Goal: Task Accomplishment & Management: Use online tool/utility

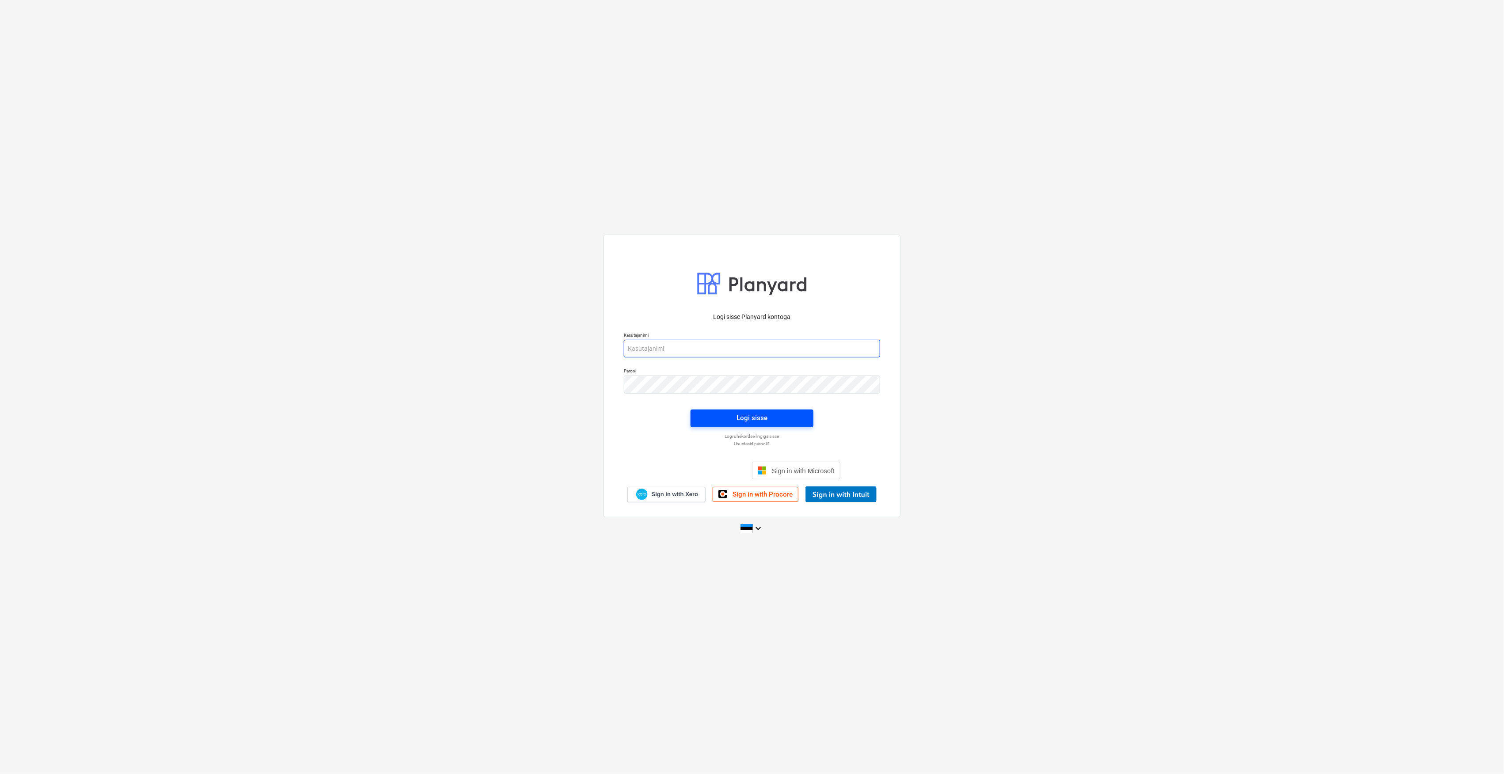
type input "[EMAIL_ADDRESS][DOMAIN_NAME]"
click at [768, 417] on span "Logi sisse" at bounding box center [752, 417] width 102 height 11
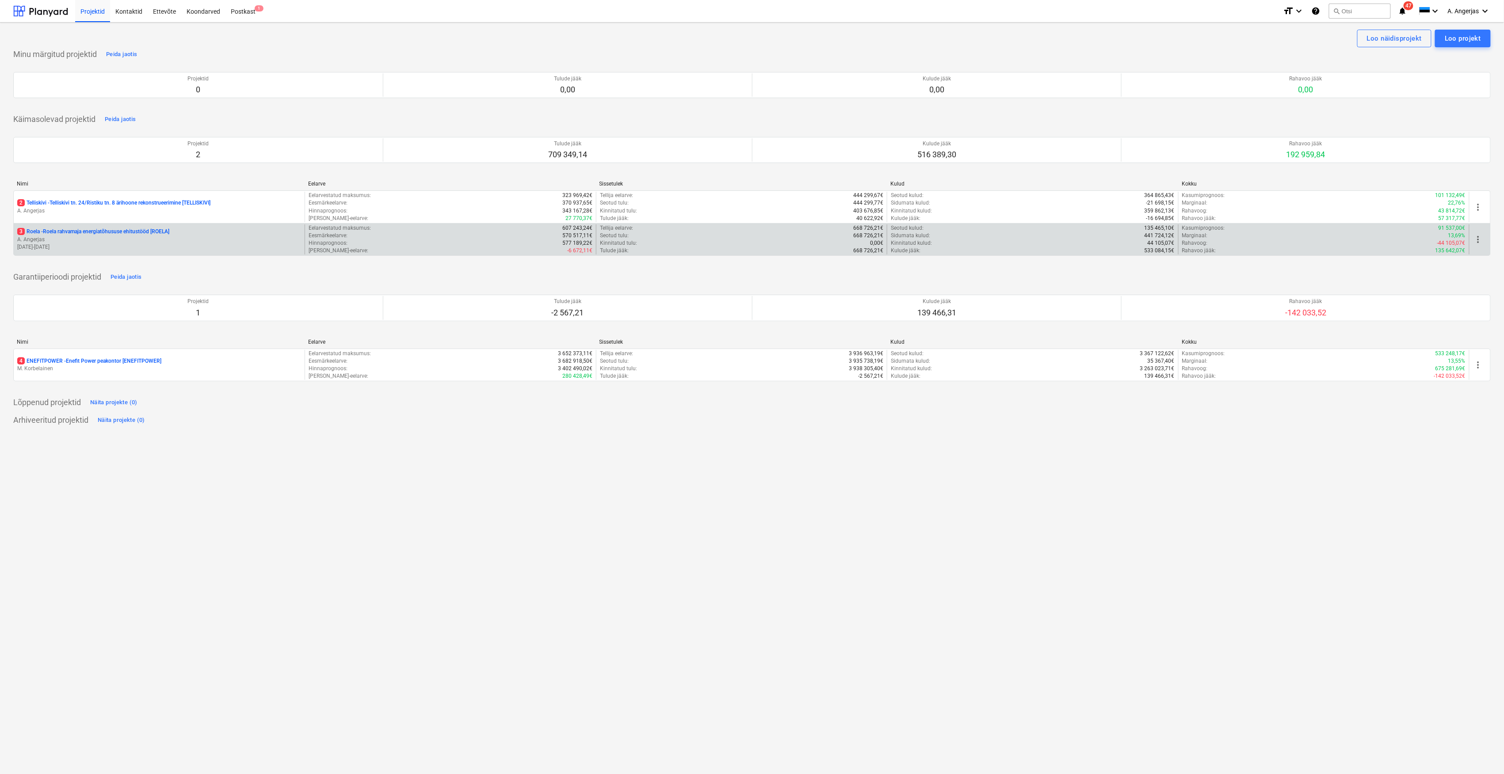
click at [82, 234] on p "3 Roela - Roela rahvamaja energiatõhususe ehitustööd [ROELA]" at bounding box center [93, 232] width 152 height 8
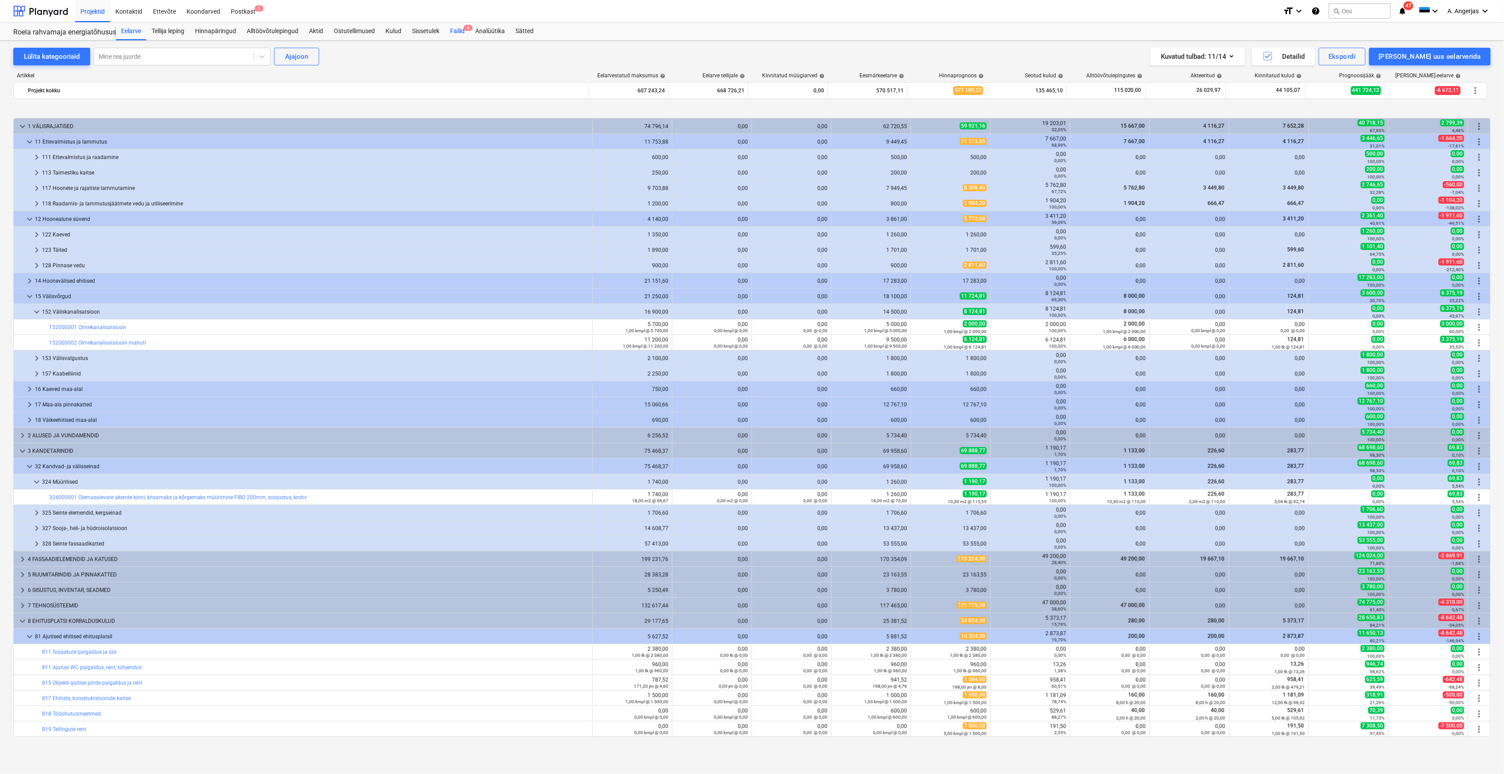
click at [458, 32] on div "Failid 3" at bounding box center [457, 32] width 25 height 18
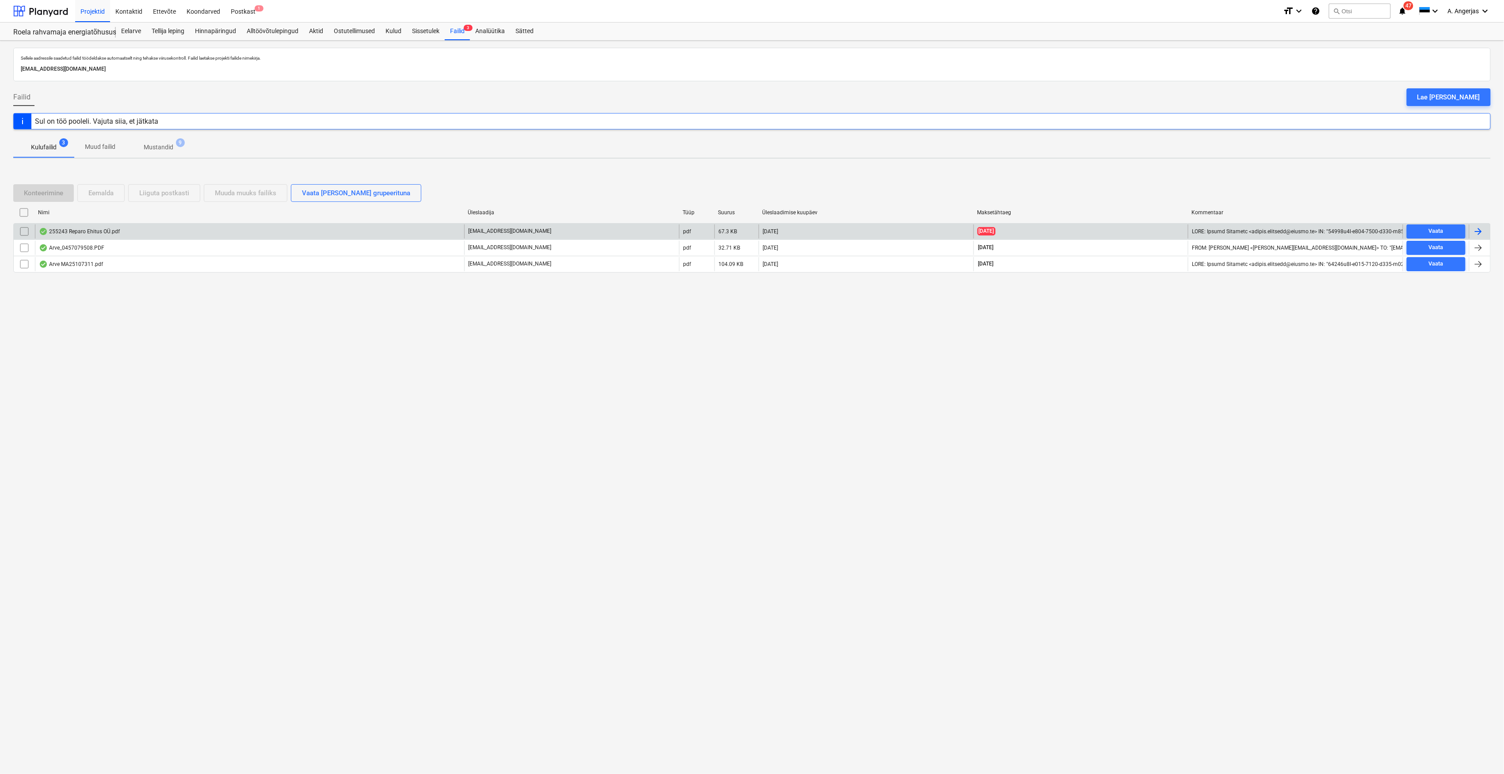
click at [128, 237] on div "255243 Reparo Ehitus OÜ.pdf" at bounding box center [249, 232] width 429 height 14
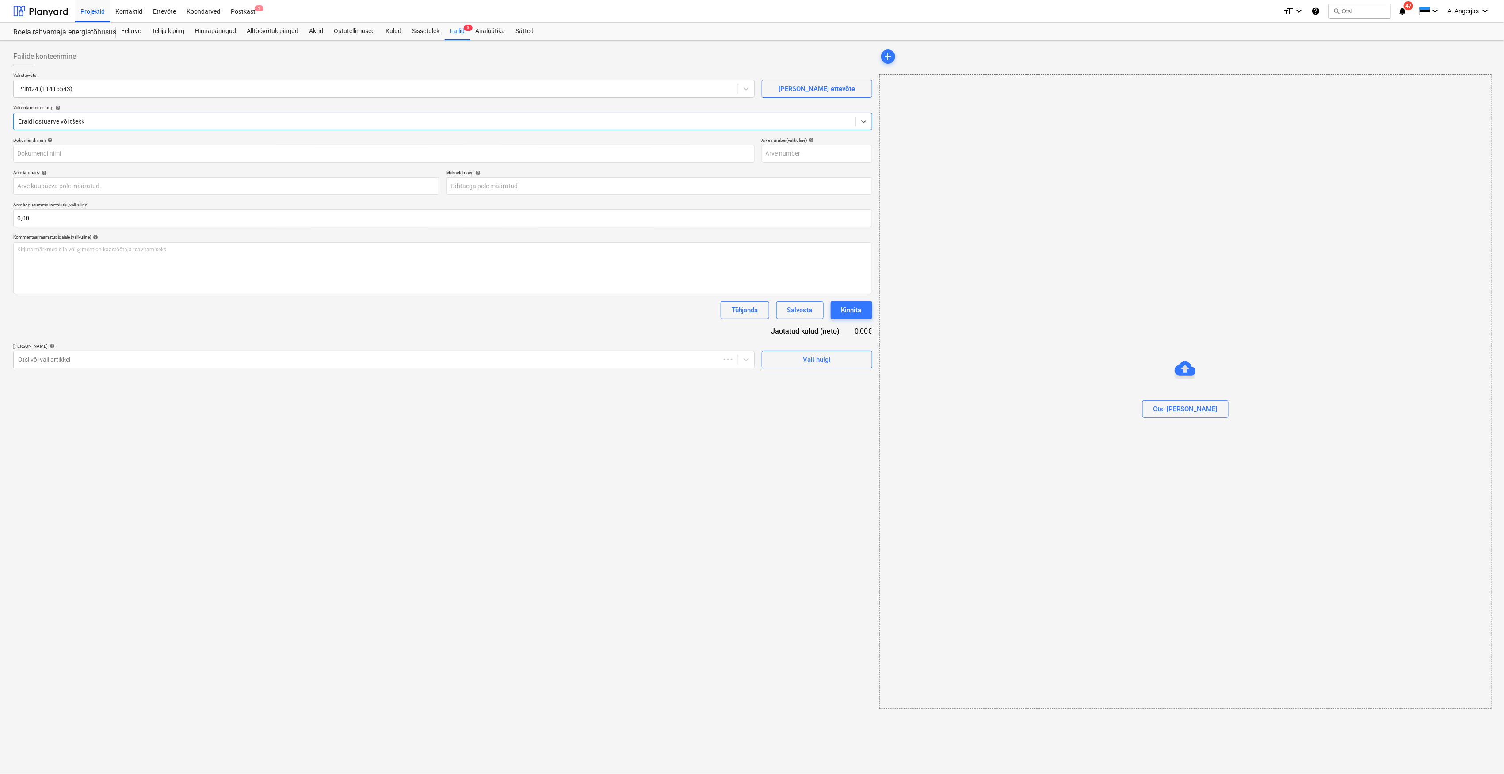
type input "255243"
type input "[DATE]"
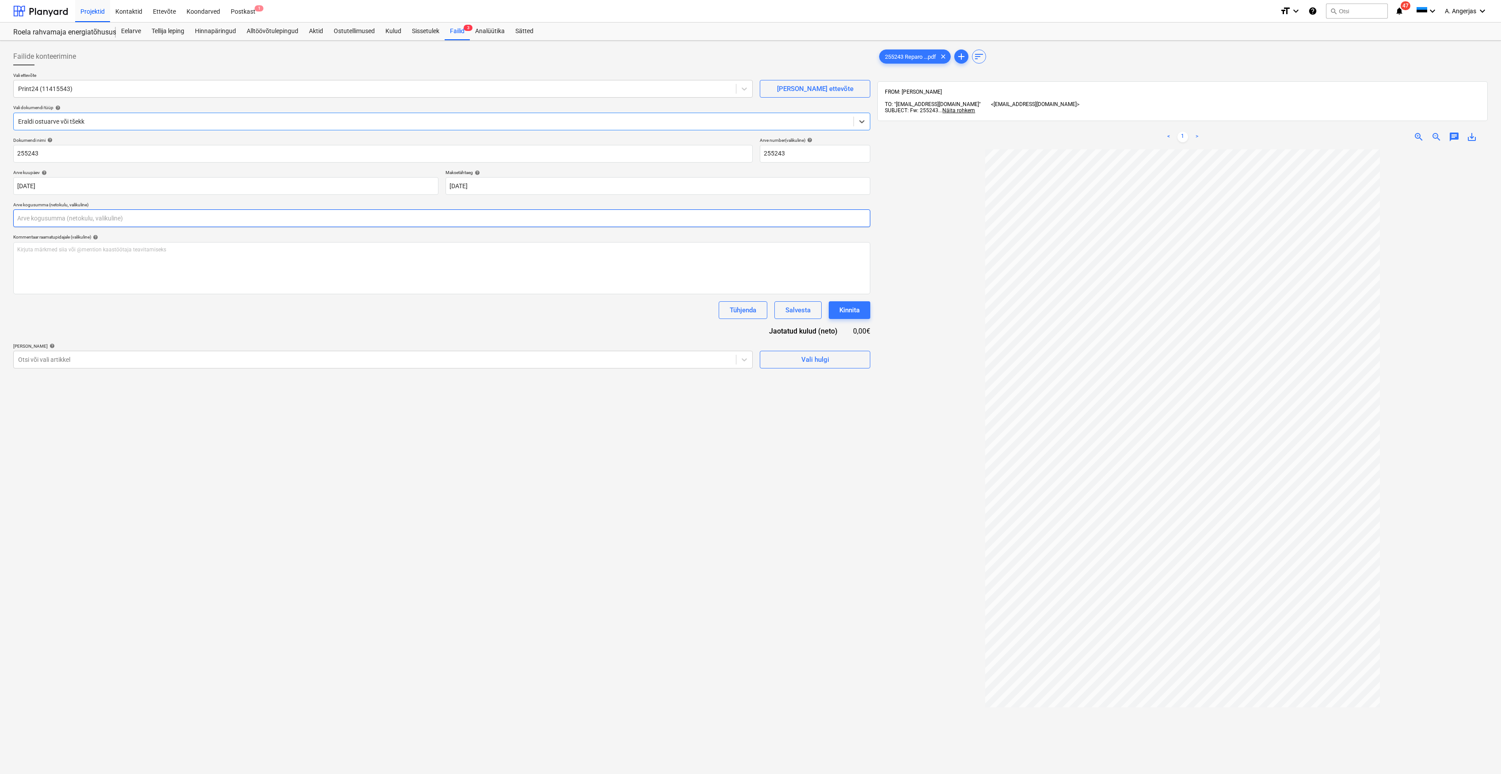
click at [119, 220] on input "text" at bounding box center [441, 219] width 857 height 18
type input "25,00"
click at [428, 492] on div "Failide konteerimine Vali ettevõte Print24 (11415543) [PERSON_NAME] uus ettevõt…" at bounding box center [442, 473] width 864 height 858
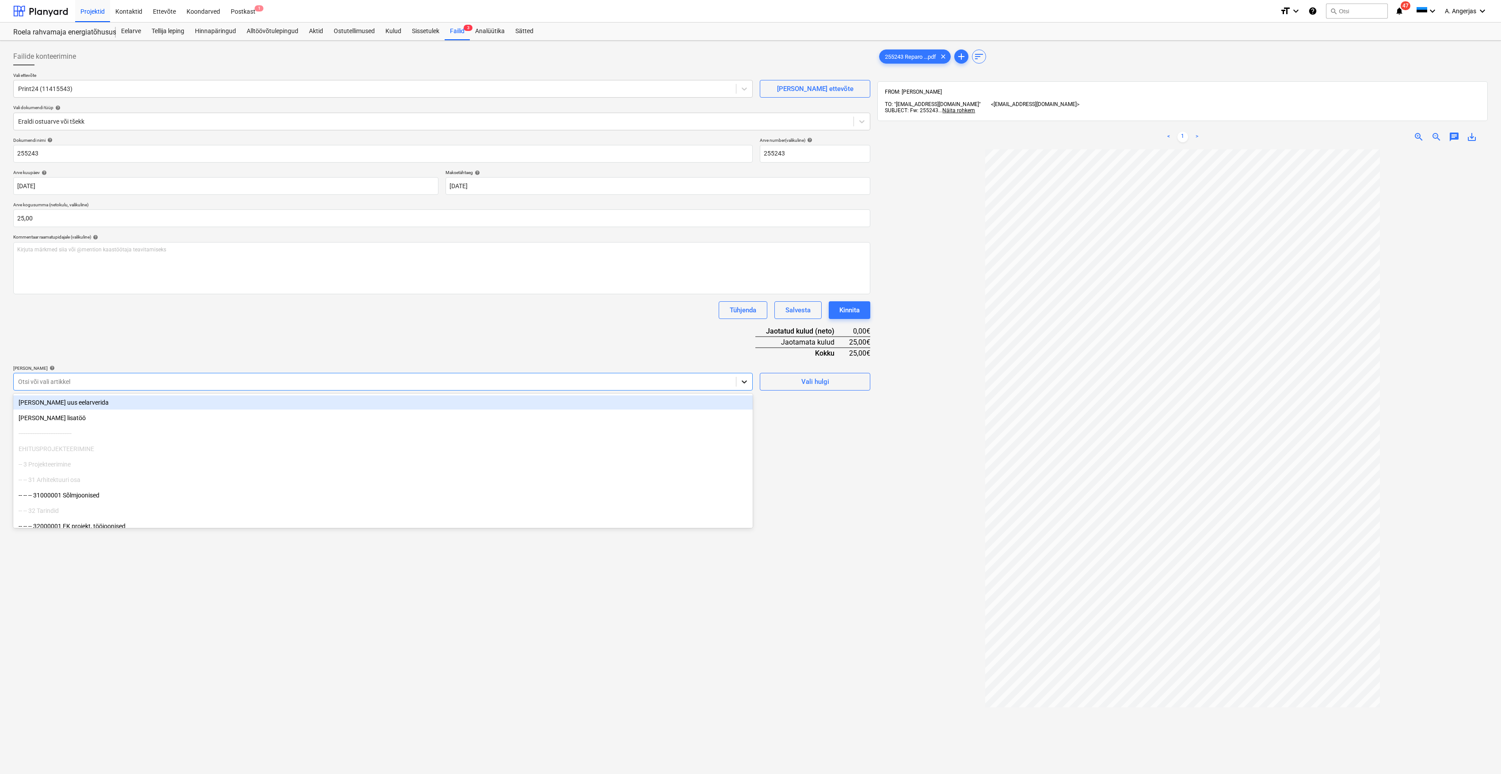
click at [740, 382] on icon at bounding box center [744, 381] width 9 height 9
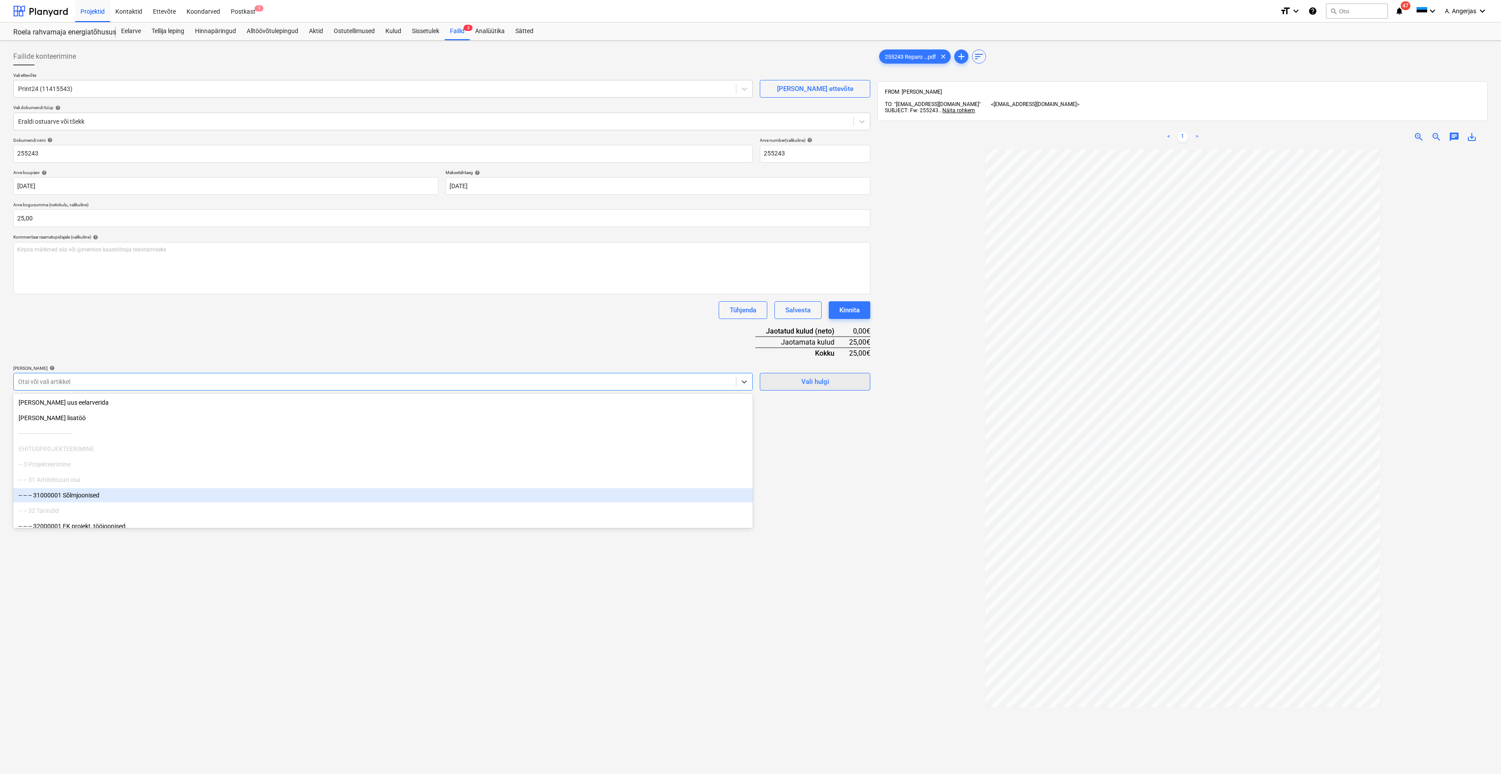
click at [783, 389] on button "Vali hulgi" at bounding box center [815, 382] width 111 height 18
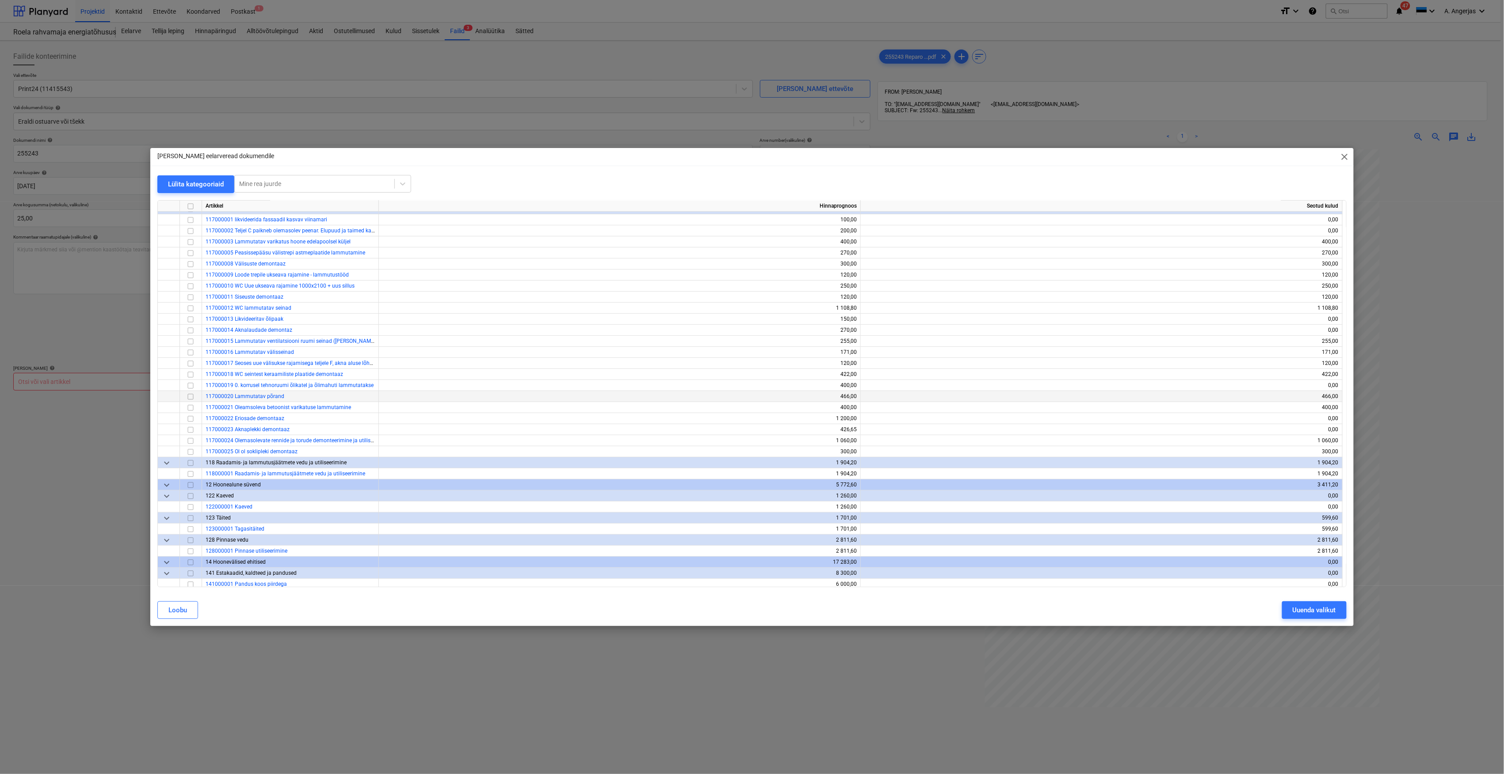
scroll to position [177, 0]
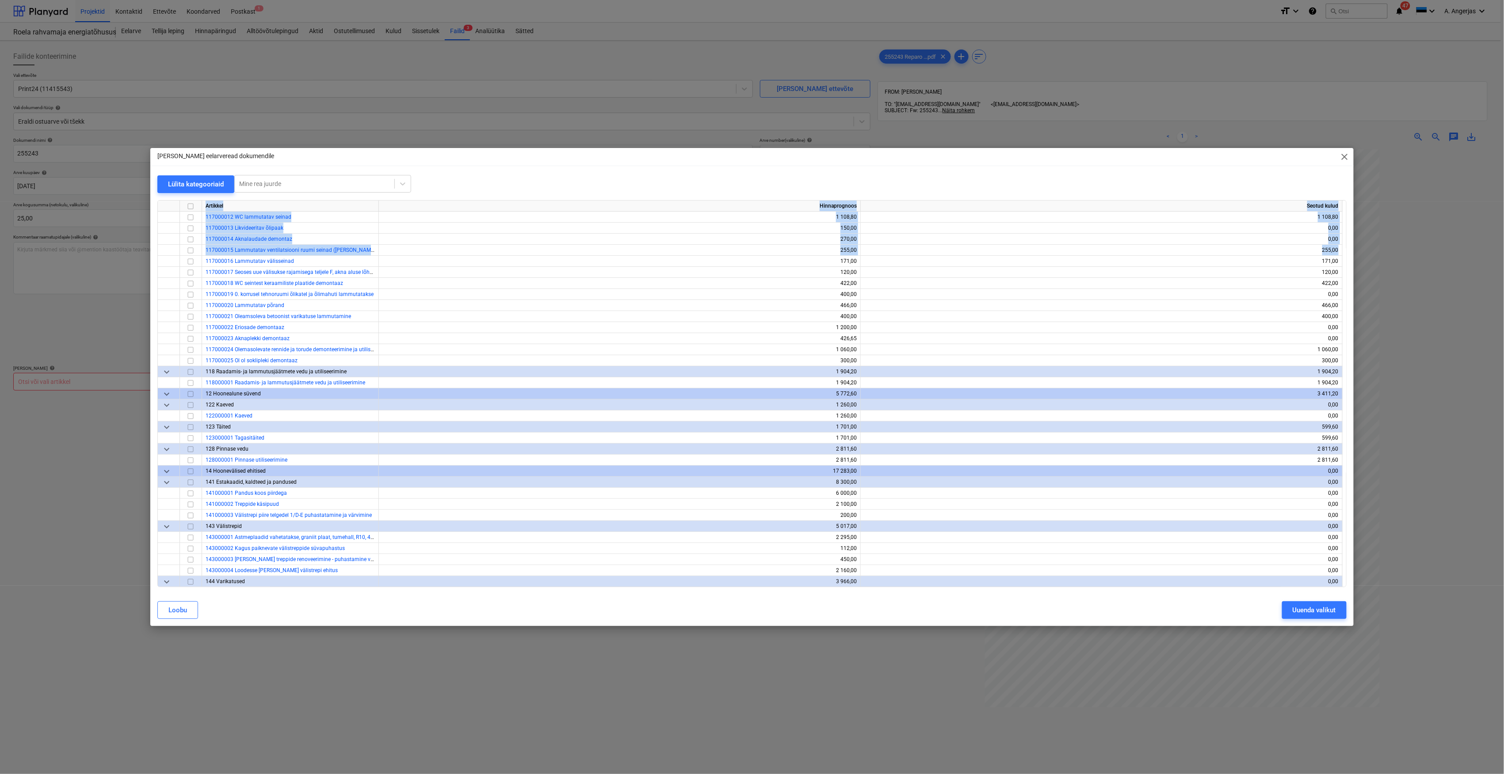
drag, startPoint x: 1342, startPoint y: 250, endPoint x: 1349, endPoint y: 287, distance: 37.4
click at [1349, 287] on div "Lülita kategooriaid Mine rea juurde Artikkel Hinnaprognoos Seotud kulud 1170000…" at bounding box center [751, 384] width 1203 height 419
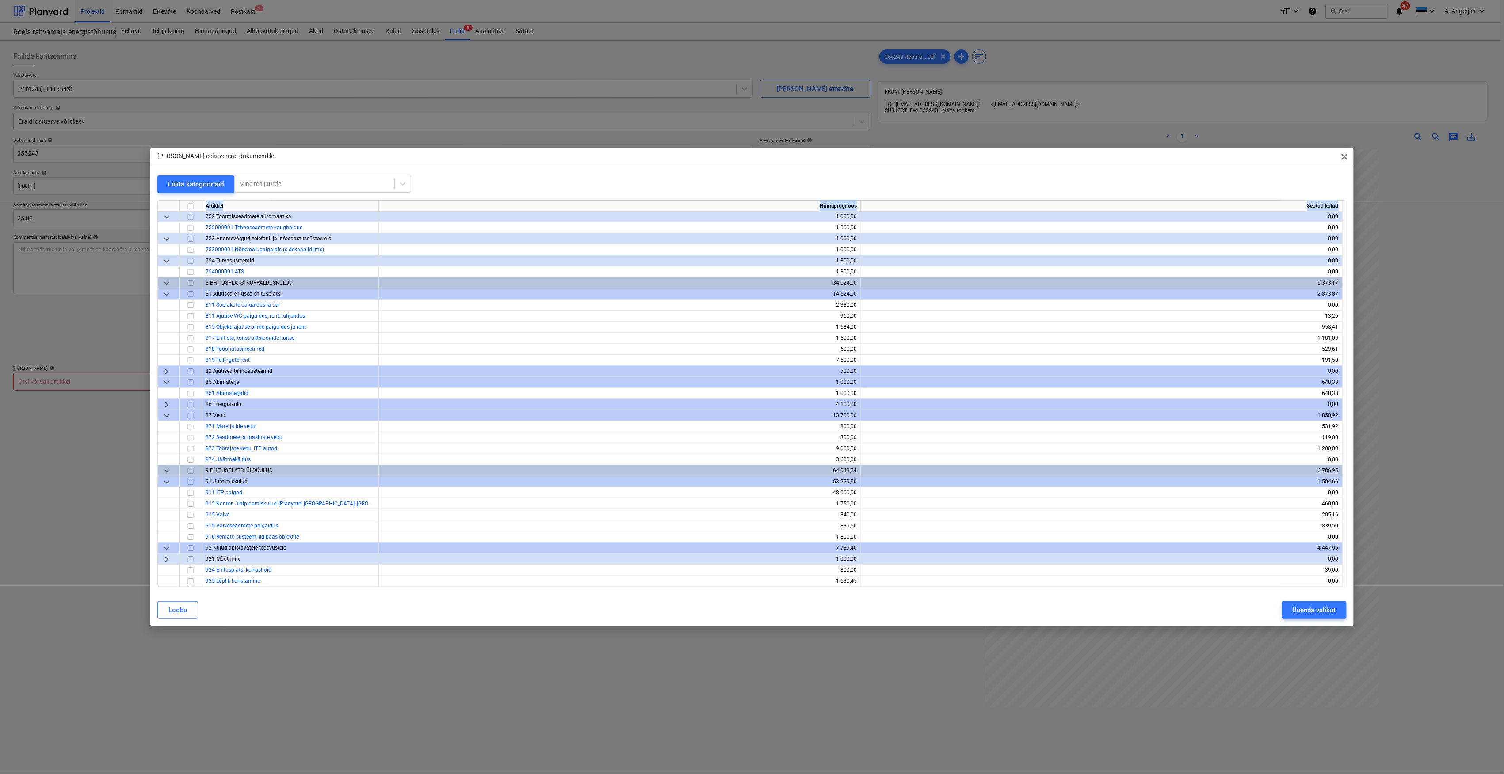
scroll to position [2679, 0]
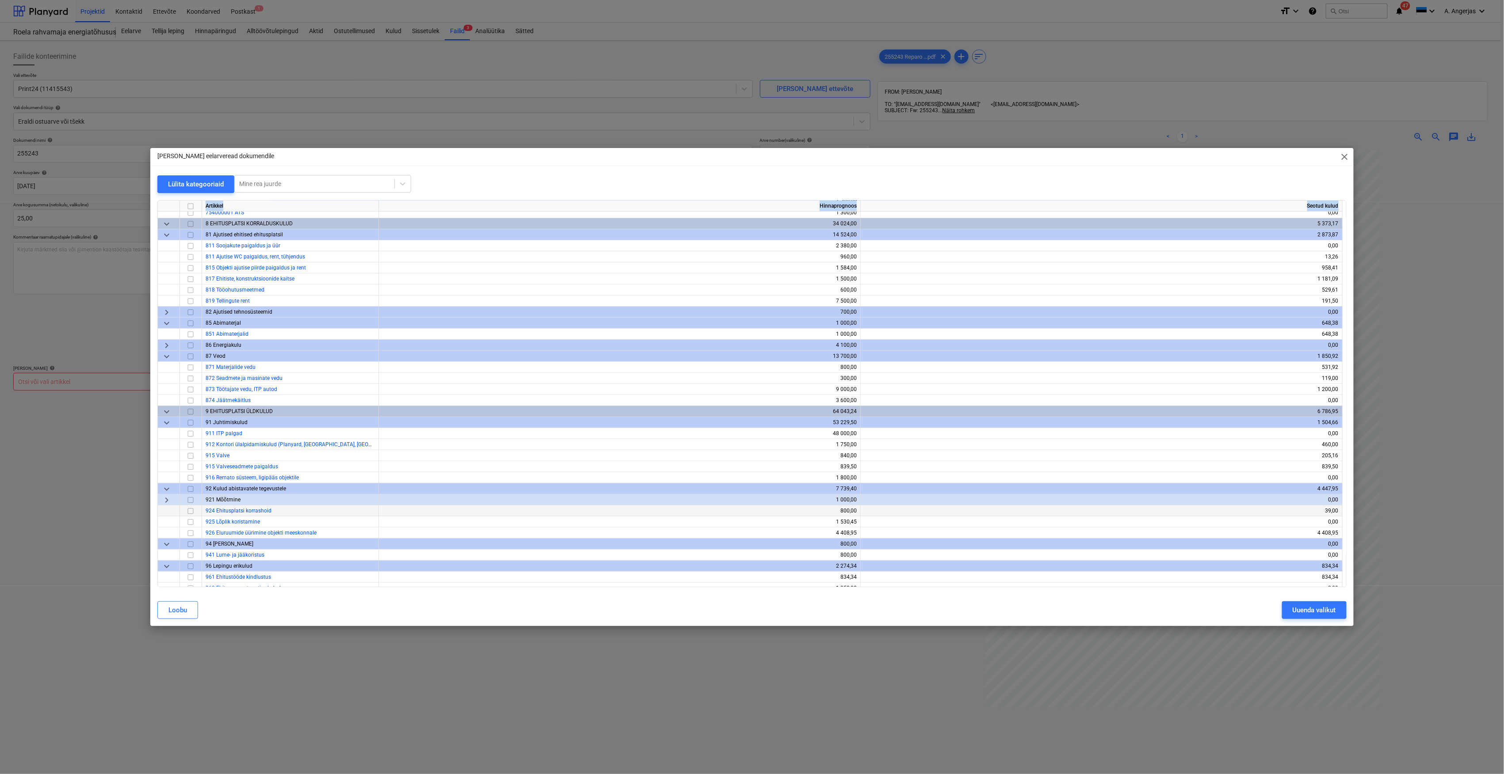
click at [190, 509] on input "checkbox" at bounding box center [190, 511] width 11 height 11
click at [1331, 605] on div "Uuenda valikut" at bounding box center [1313, 610] width 43 height 11
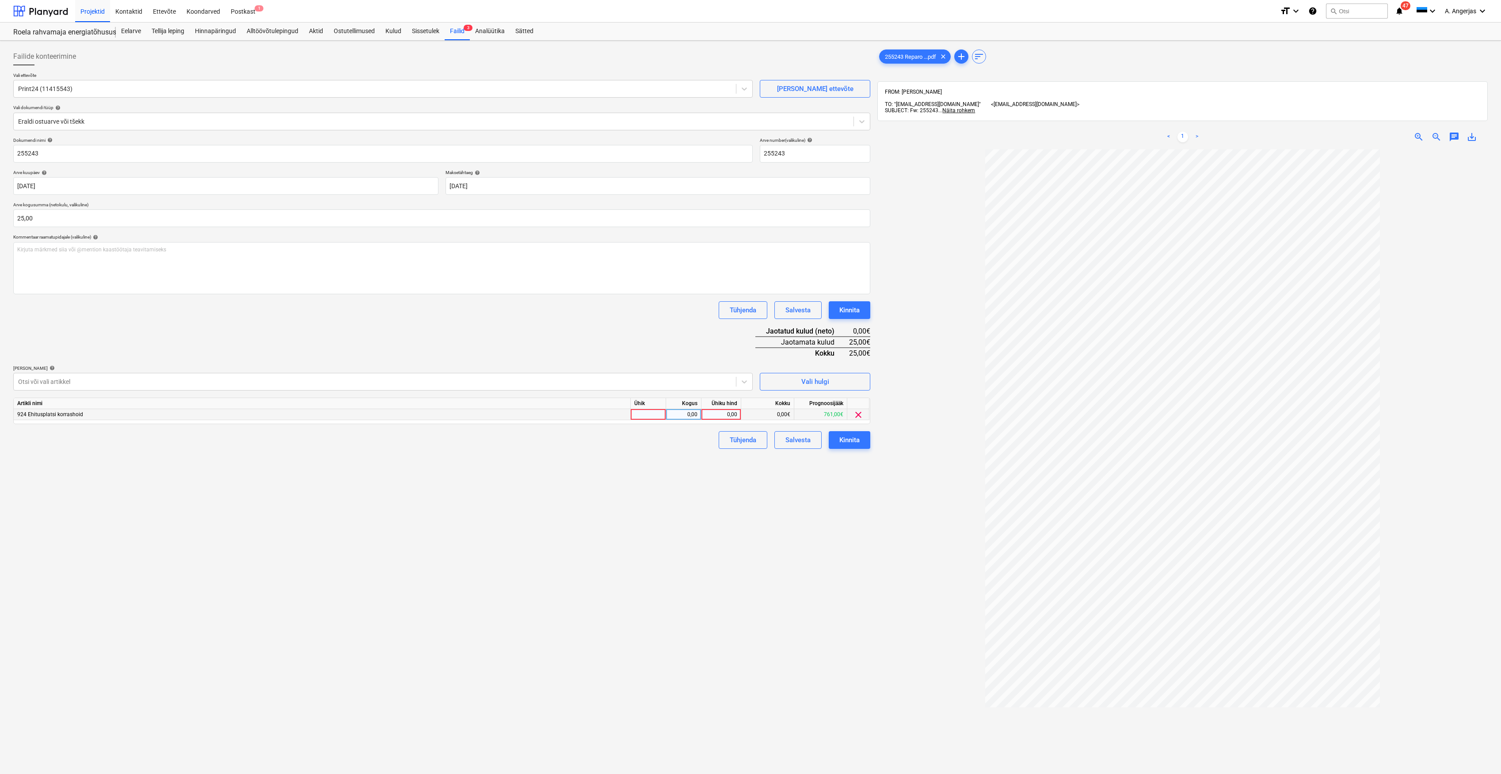
click at [656, 412] on div at bounding box center [648, 414] width 35 height 11
type input "tk"
click at [695, 418] on div "0,00" at bounding box center [684, 414] width 28 height 11
type input "1"
click at [724, 414] on div "0,00" at bounding box center [721, 414] width 32 height 11
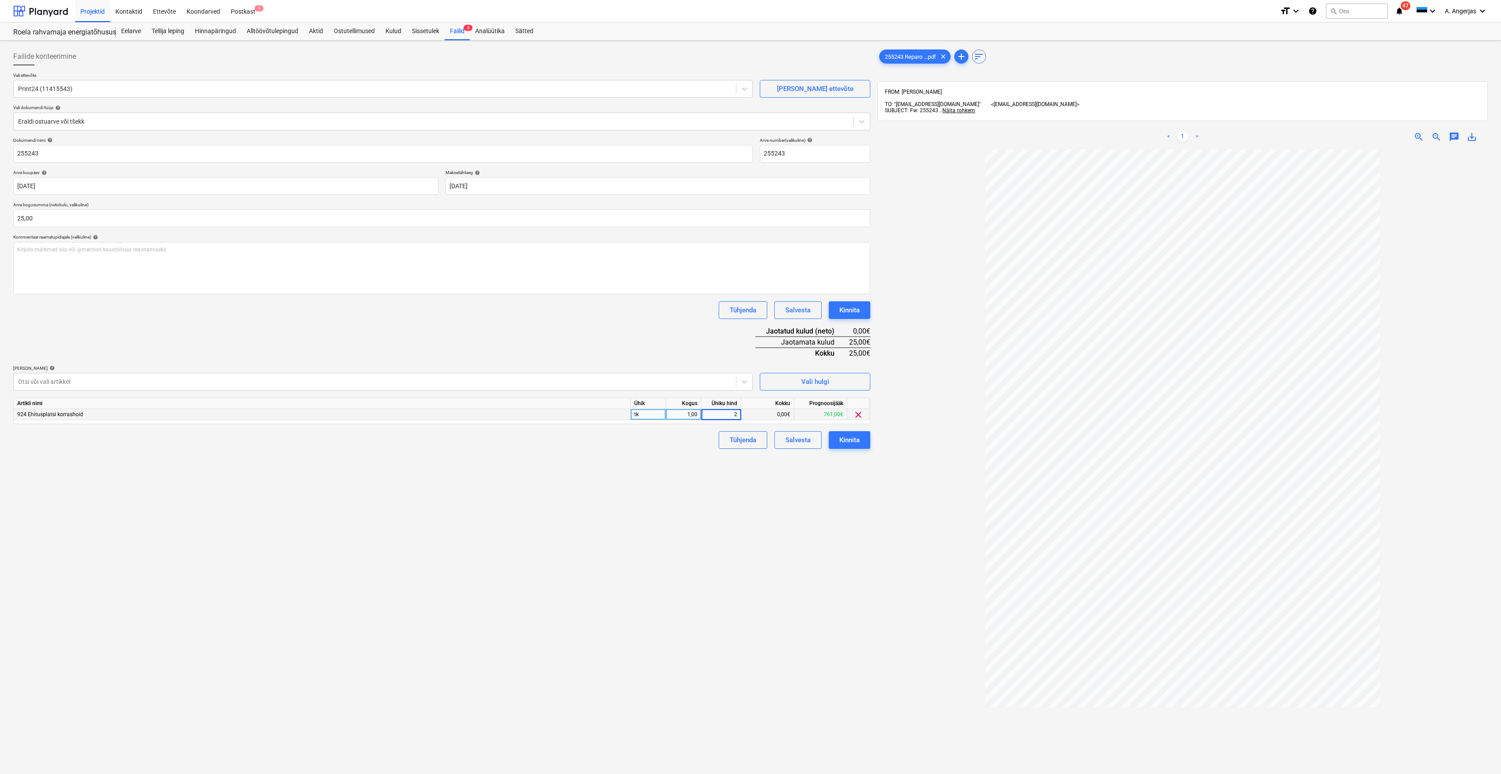
type input "25"
click at [724, 471] on div "Failide konteerimine Vali ettevõte Print24 (11415543) [PERSON_NAME] uus ettevõt…" at bounding box center [442, 473] width 864 height 858
click at [851, 442] on div "Kinnita" at bounding box center [849, 439] width 20 height 11
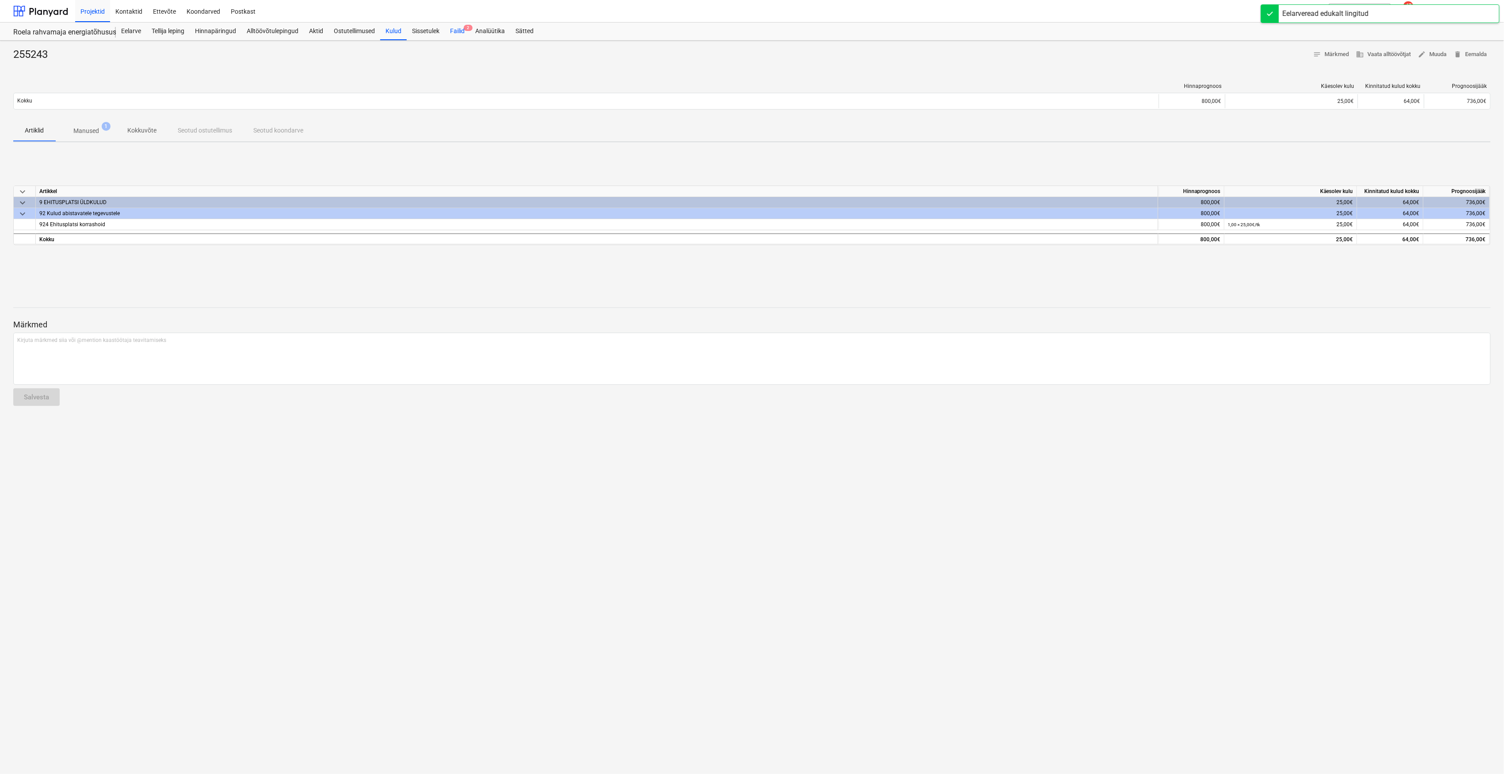
click at [455, 35] on div "Failid 2" at bounding box center [457, 32] width 25 height 18
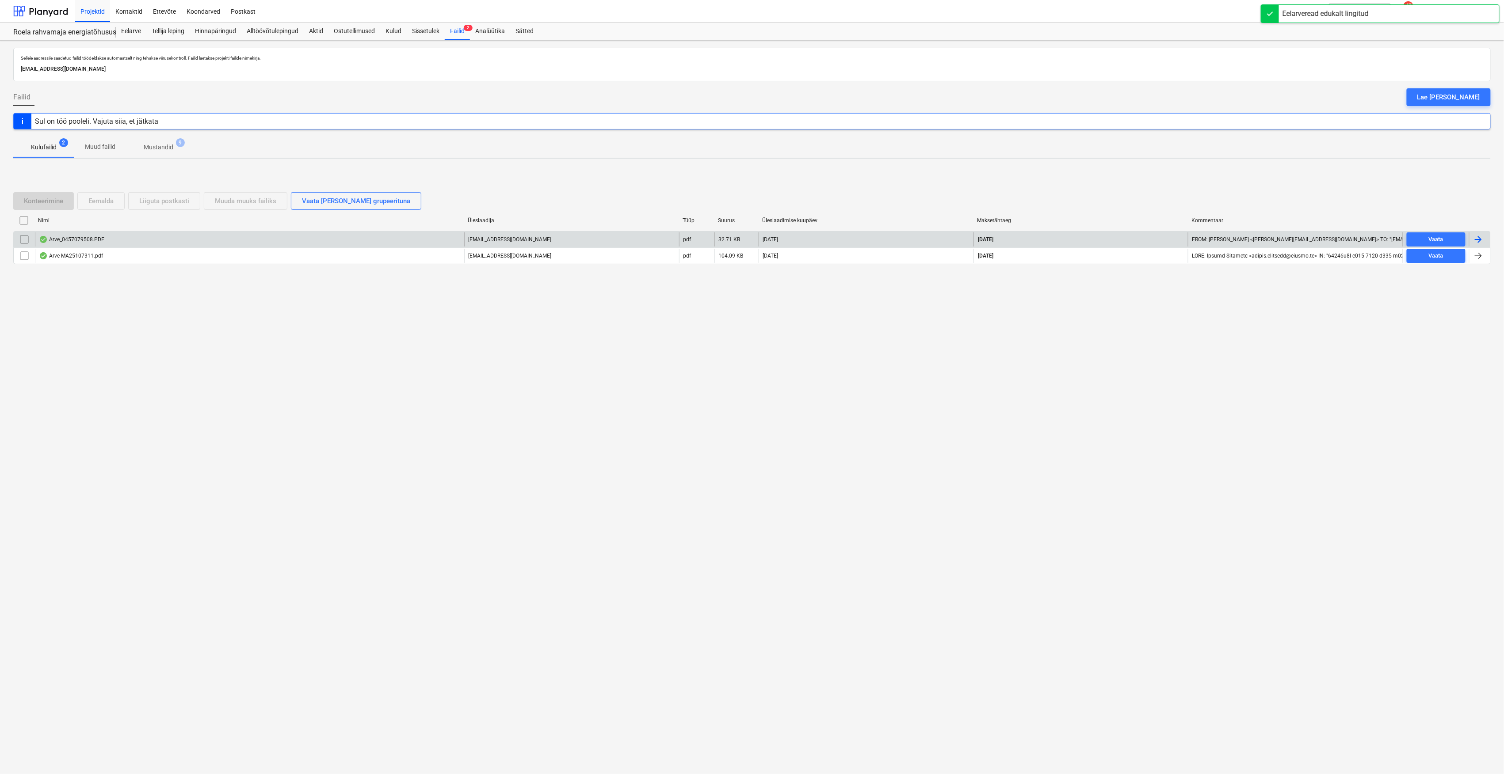
click at [116, 245] on div "Arve_0457079508.PDF" at bounding box center [249, 239] width 429 height 14
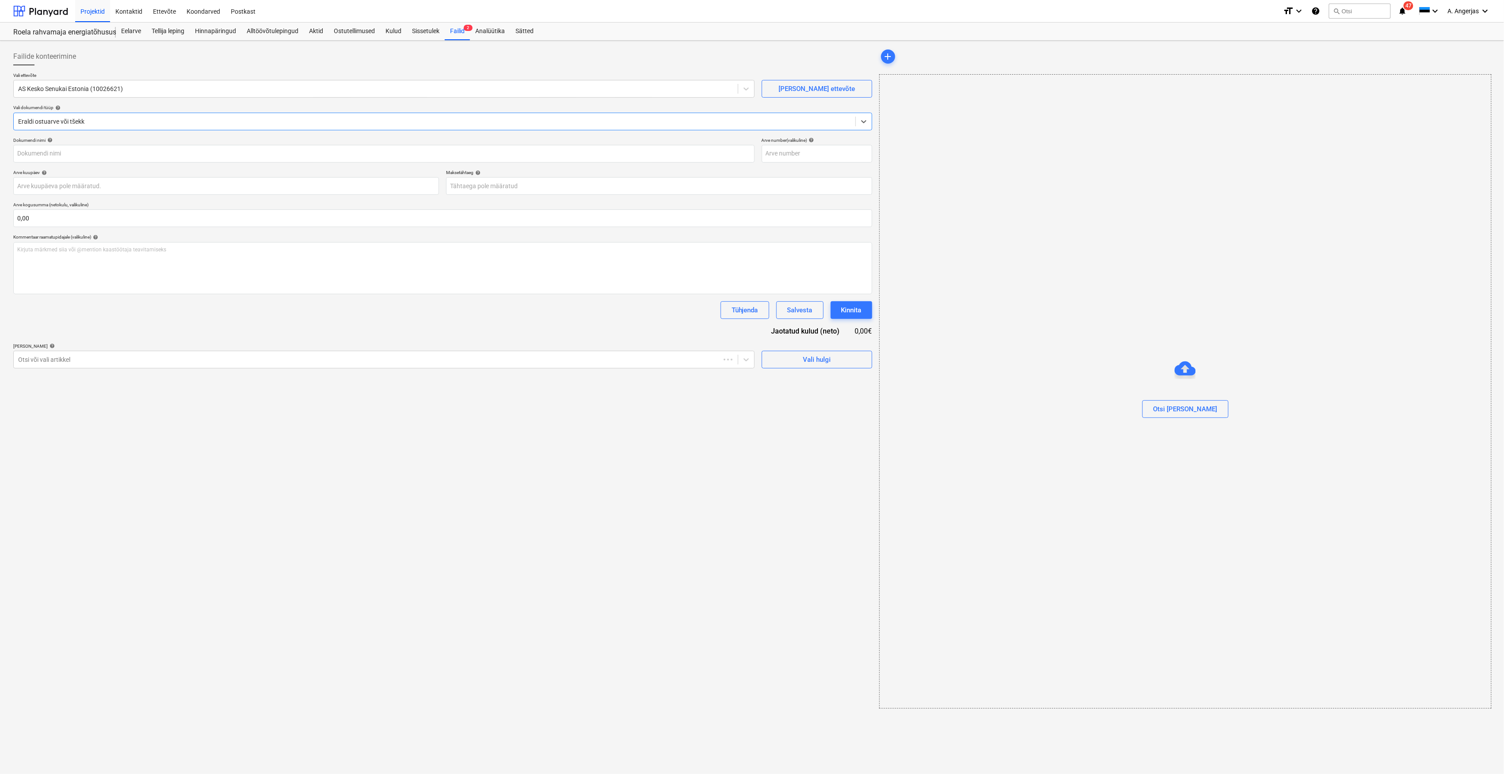
type input "457079508"
type input "[DATE]"
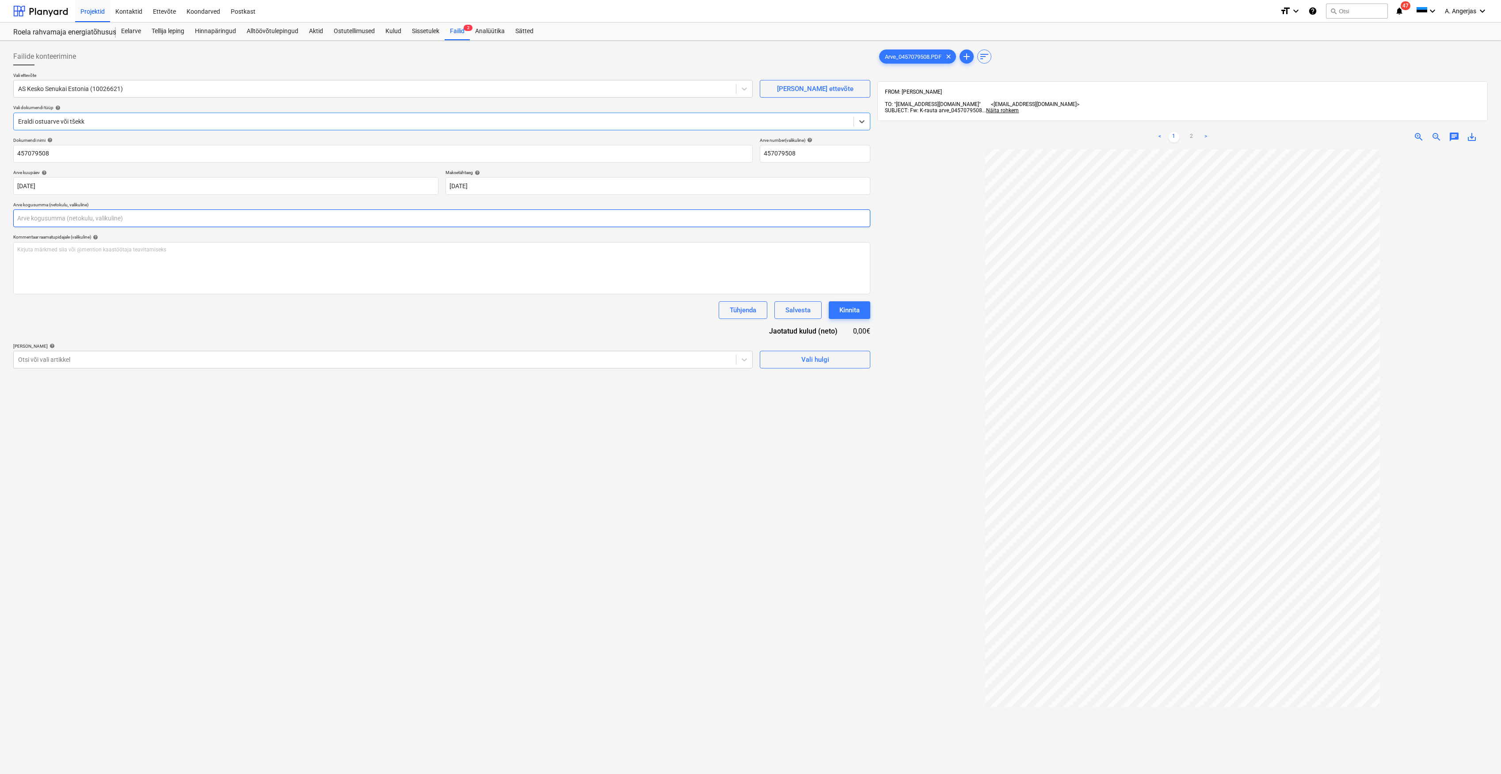
click at [83, 220] on input "text" at bounding box center [441, 219] width 857 height 18
type input "0,00"
click at [1193, 133] on link "2" at bounding box center [1191, 137] width 11 height 11
click at [44, 217] on input "text" at bounding box center [441, 219] width 857 height 18
type input "83,18"
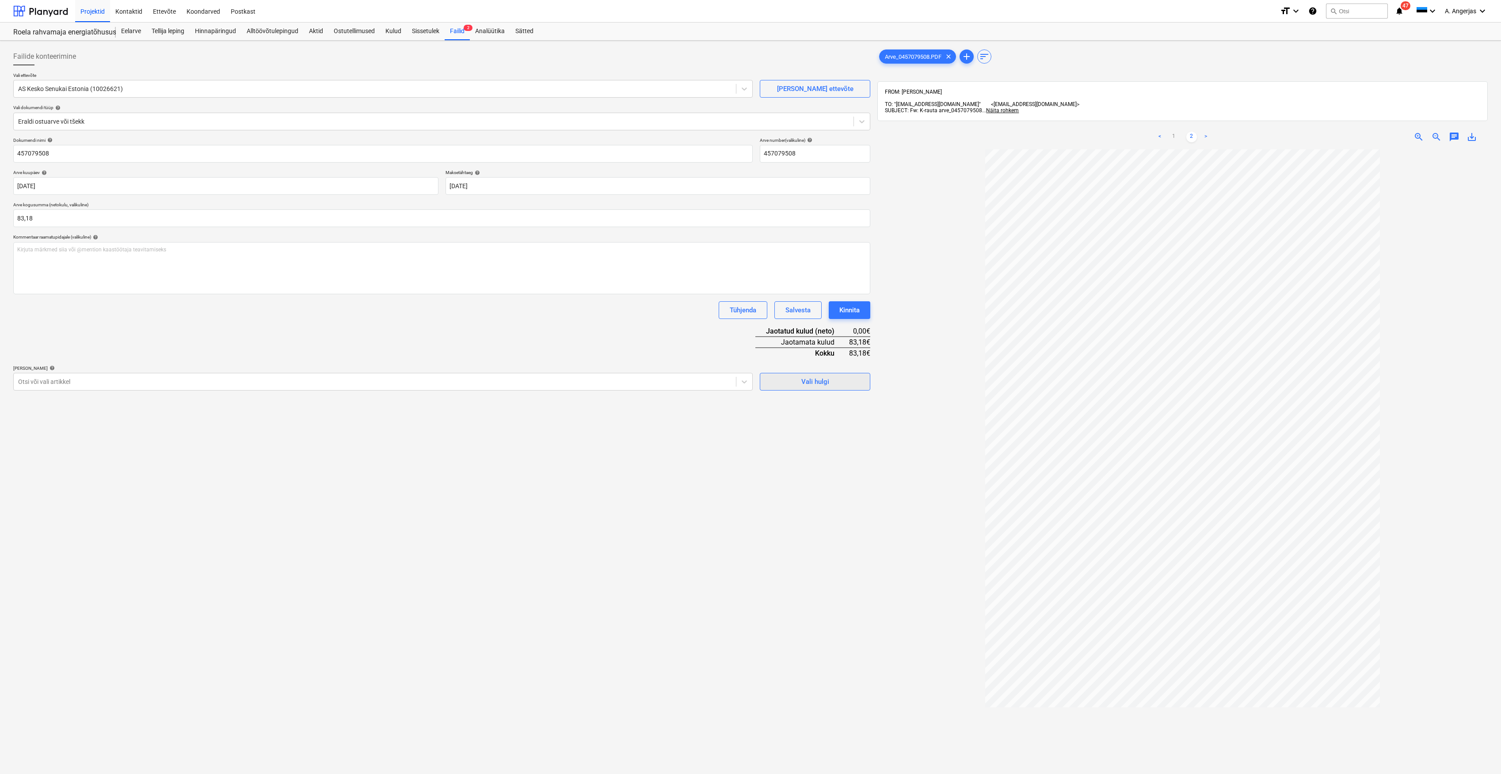
click at [795, 389] on button "Vali hulgi" at bounding box center [815, 382] width 111 height 18
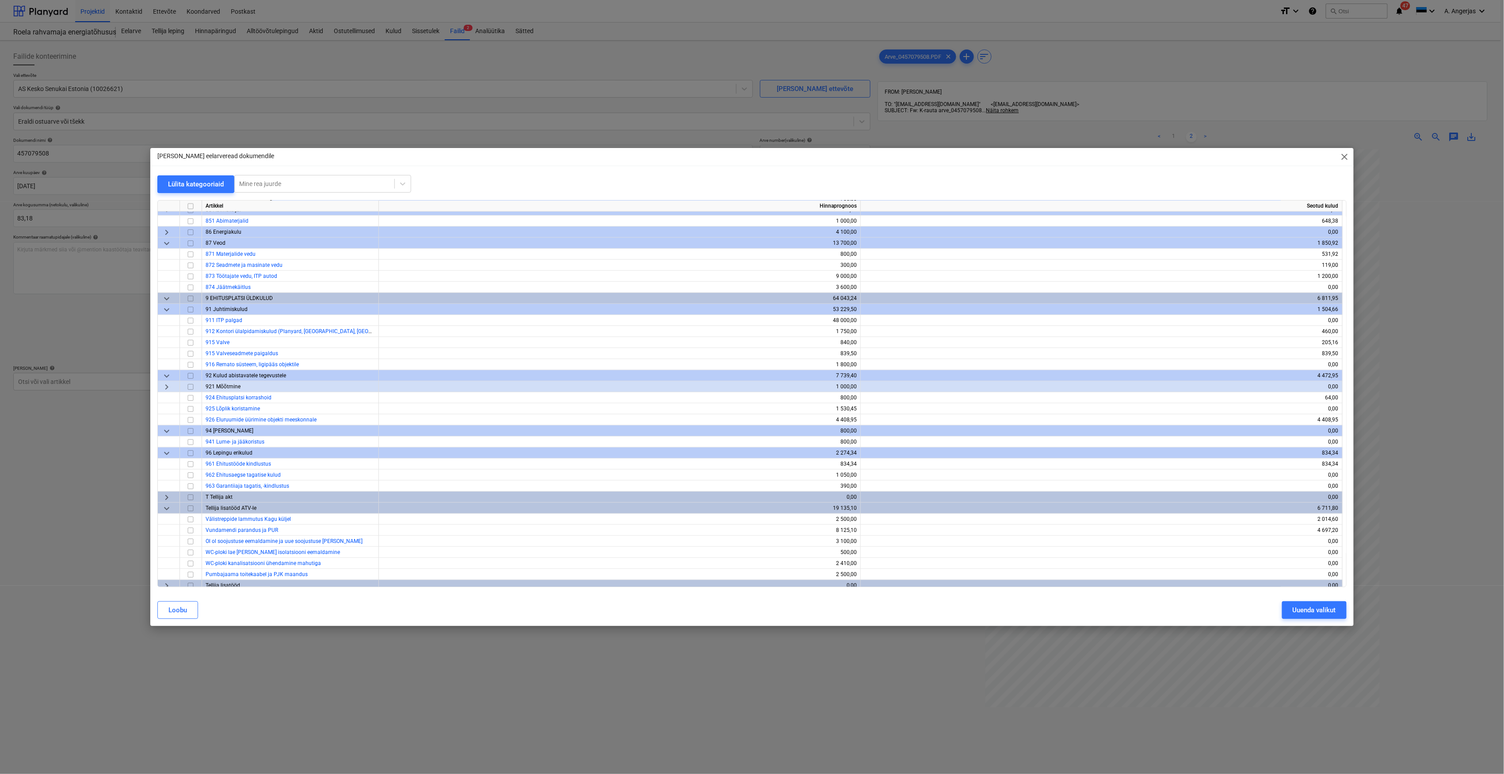
scroll to position [2796, 0]
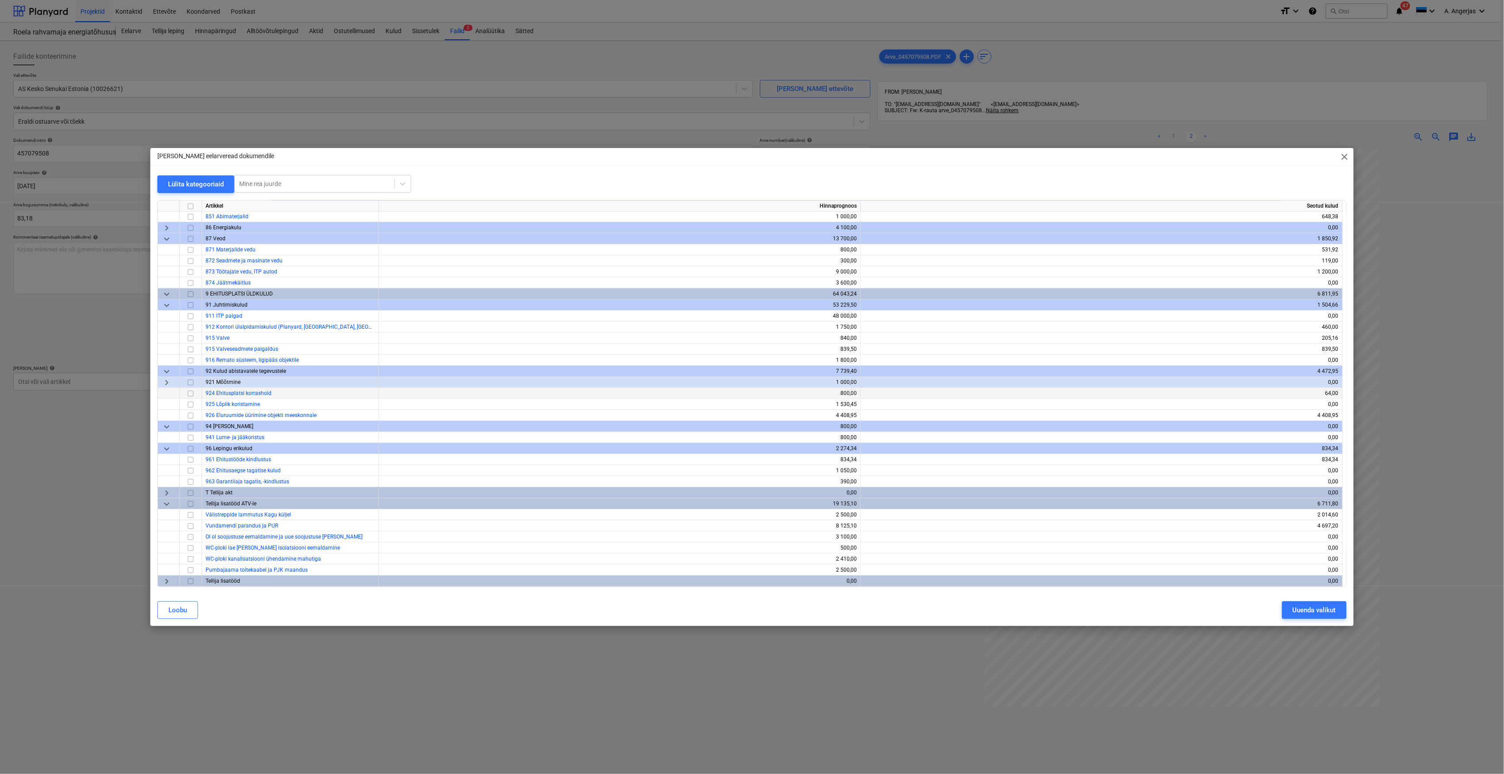
click at [192, 391] on input "checkbox" at bounding box center [190, 394] width 11 height 11
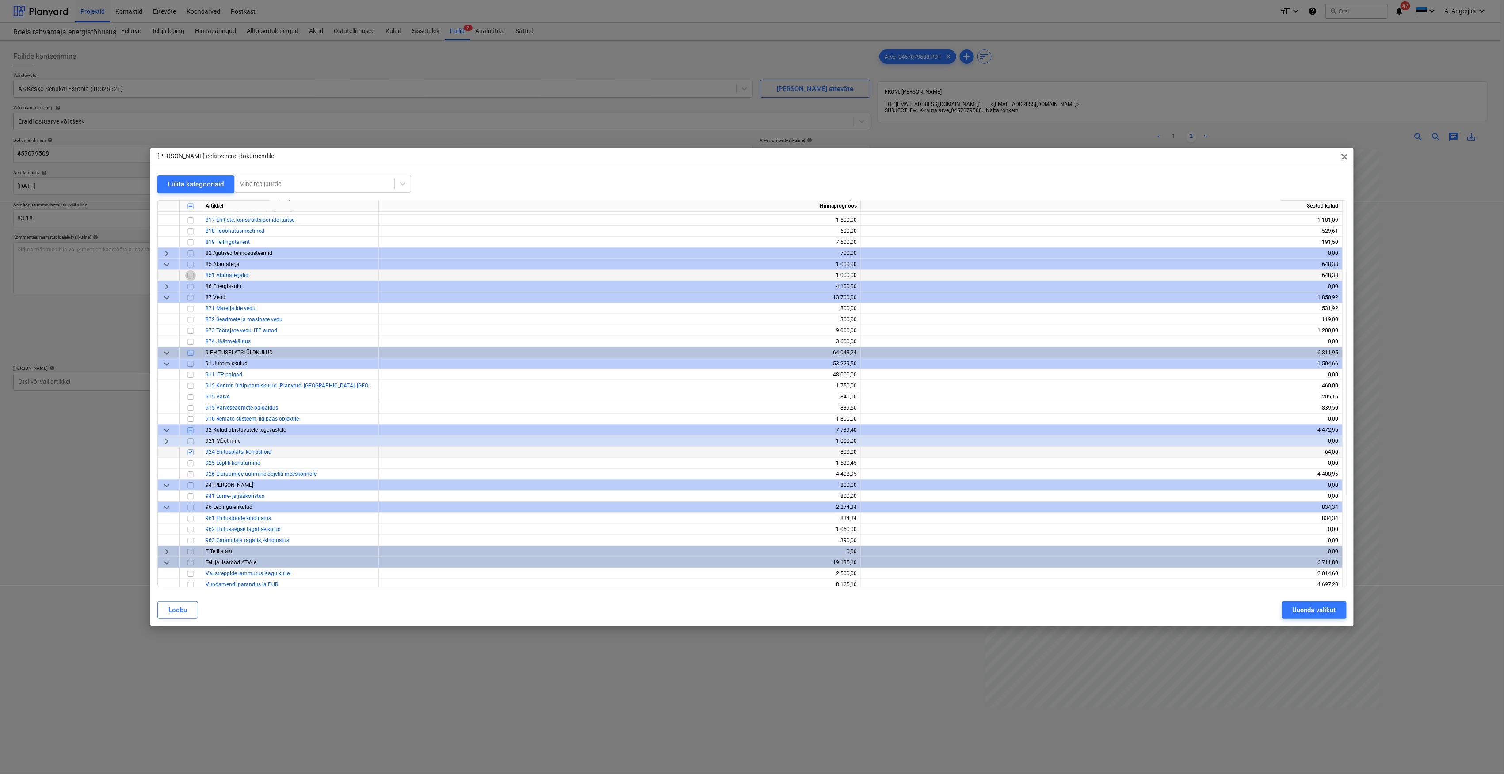
click at [192, 276] on input "checkbox" at bounding box center [190, 276] width 11 height 11
click at [1330, 613] on div "Uuenda valikut" at bounding box center [1313, 610] width 43 height 11
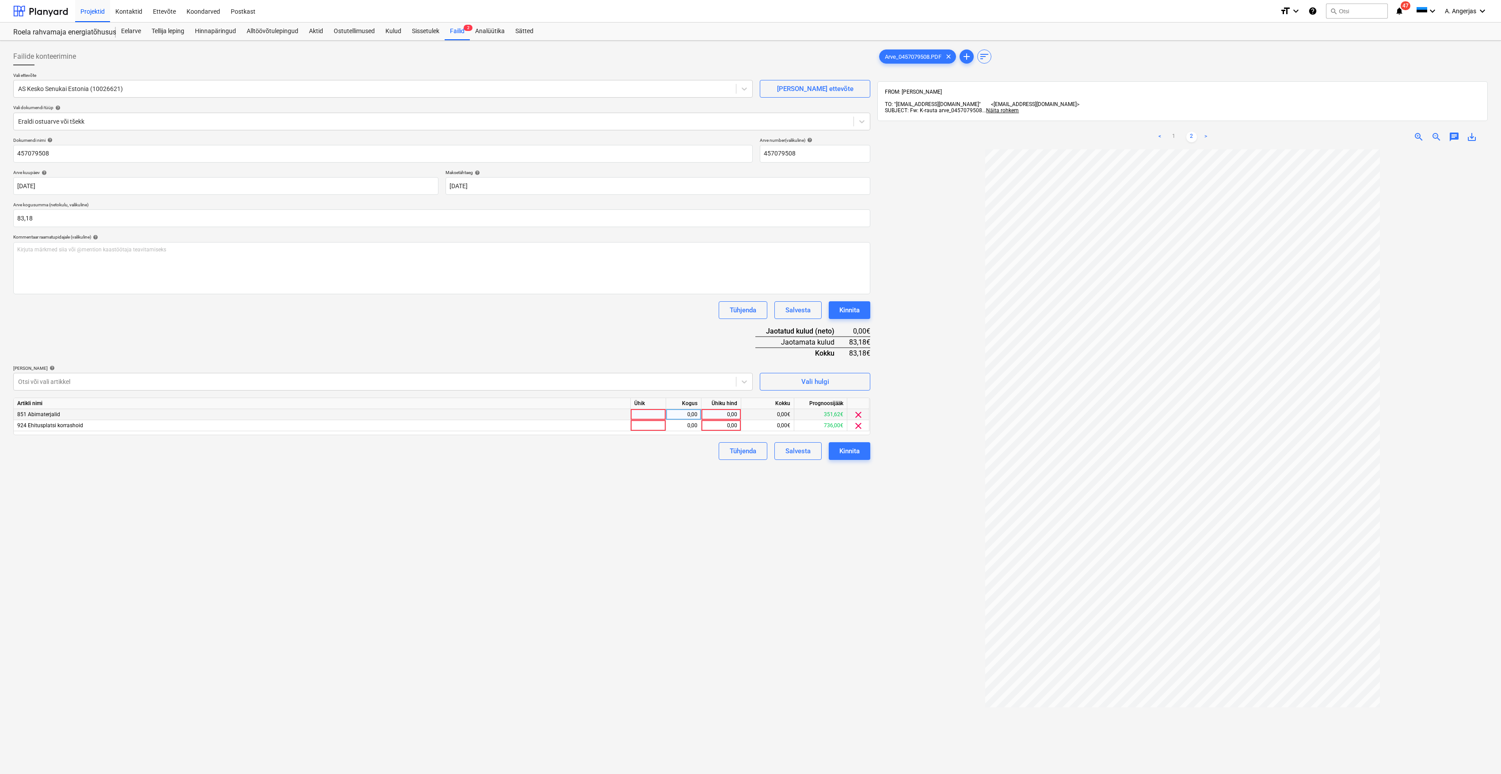
click at [653, 412] on div at bounding box center [648, 414] width 35 height 11
type input "tk"
click at [644, 427] on div at bounding box center [648, 425] width 35 height 11
type input "tk"
click at [691, 411] on div "0,00" at bounding box center [684, 414] width 28 height 11
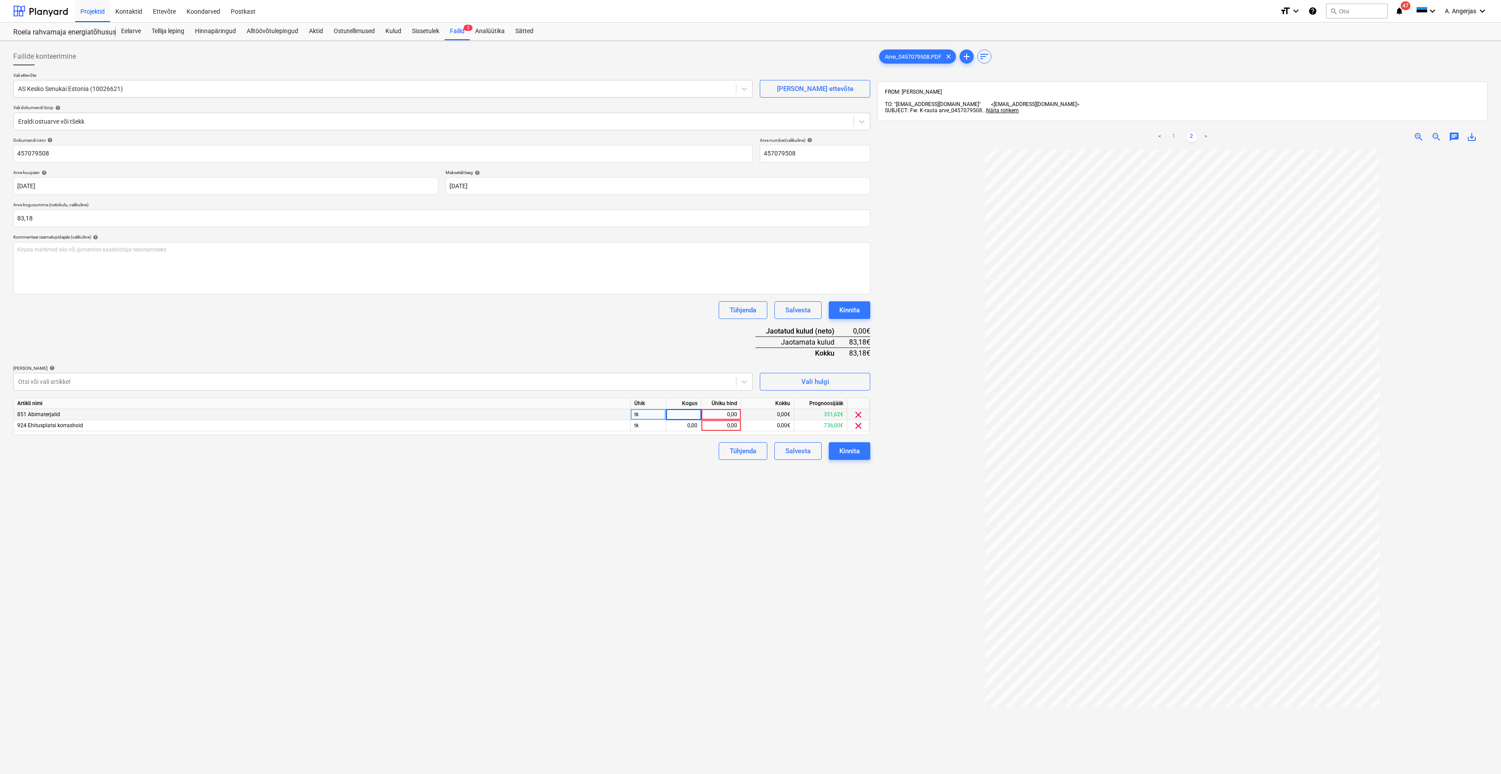
type input "1"
click at [692, 428] on div "0,00" at bounding box center [684, 425] width 28 height 11
click at [718, 416] on div "0,00" at bounding box center [721, 414] width 32 height 11
click at [1171, 132] on link "1" at bounding box center [1174, 137] width 11 height 11
click at [731, 412] on div "0,00" at bounding box center [721, 414] width 32 height 11
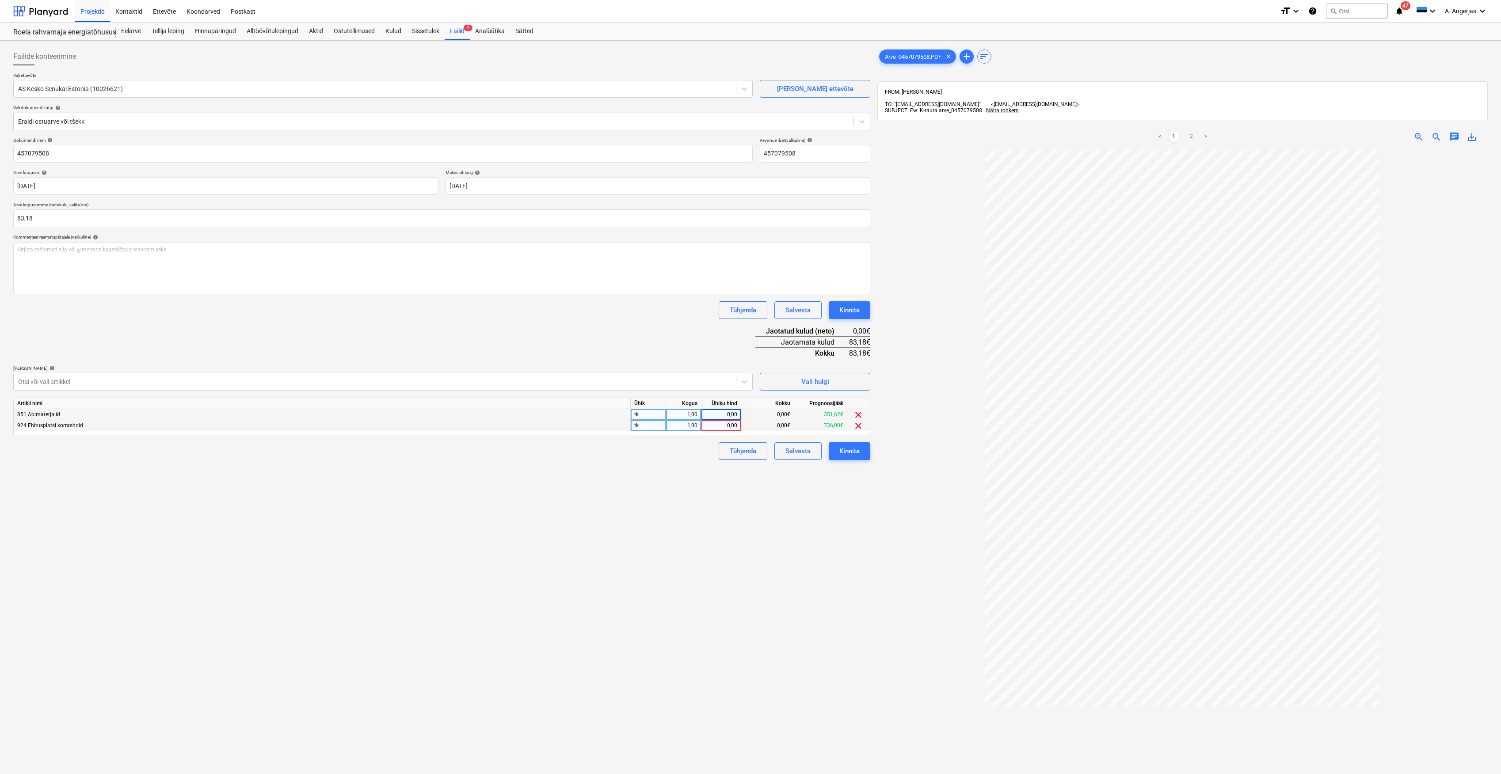
click at [711, 425] on div "0,00" at bounding box center [721, 425] width 32 height 11
type input "64,44"
click at [719, 455] on button "Tühjenda" at bounding box center [743, 451] width 49 height 18
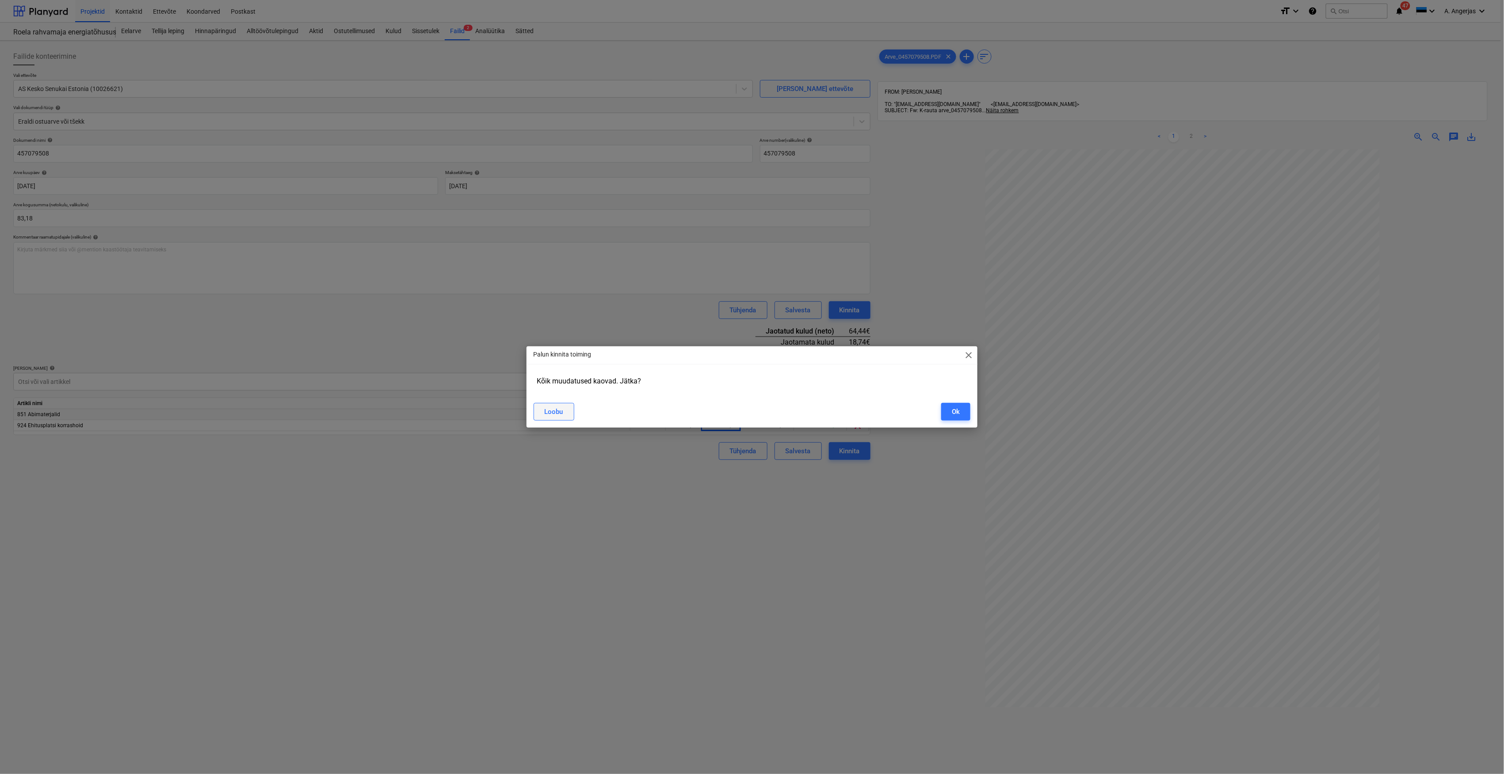
click at [568, 414] on button "Loobu" at bounding box center [553, 412] width 41 height 18
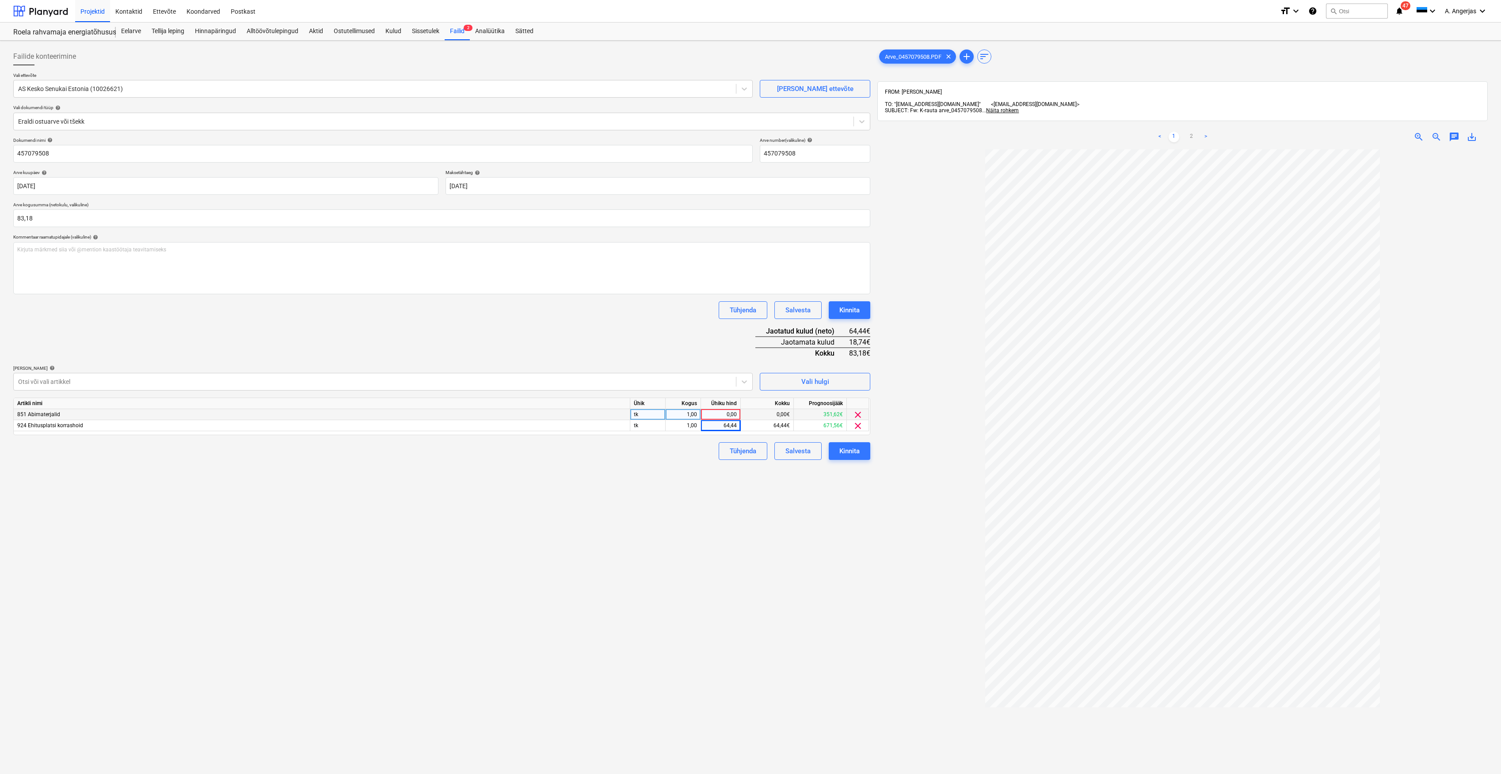
click at [730, 413] on div "0,00" at bounding box center [721, 414] width 32 height 11
type input "18,74"
click at [665, 476] on div "Failide konteerimine Vali ettevõte AS Kesko Senukai Estonia (10026621) [PERSON_…" at bounding box center [442, 473] width 864 height 858
click at [851, 451] on div "Kinnita" at bounding box center [849, 451] width 20 height 11
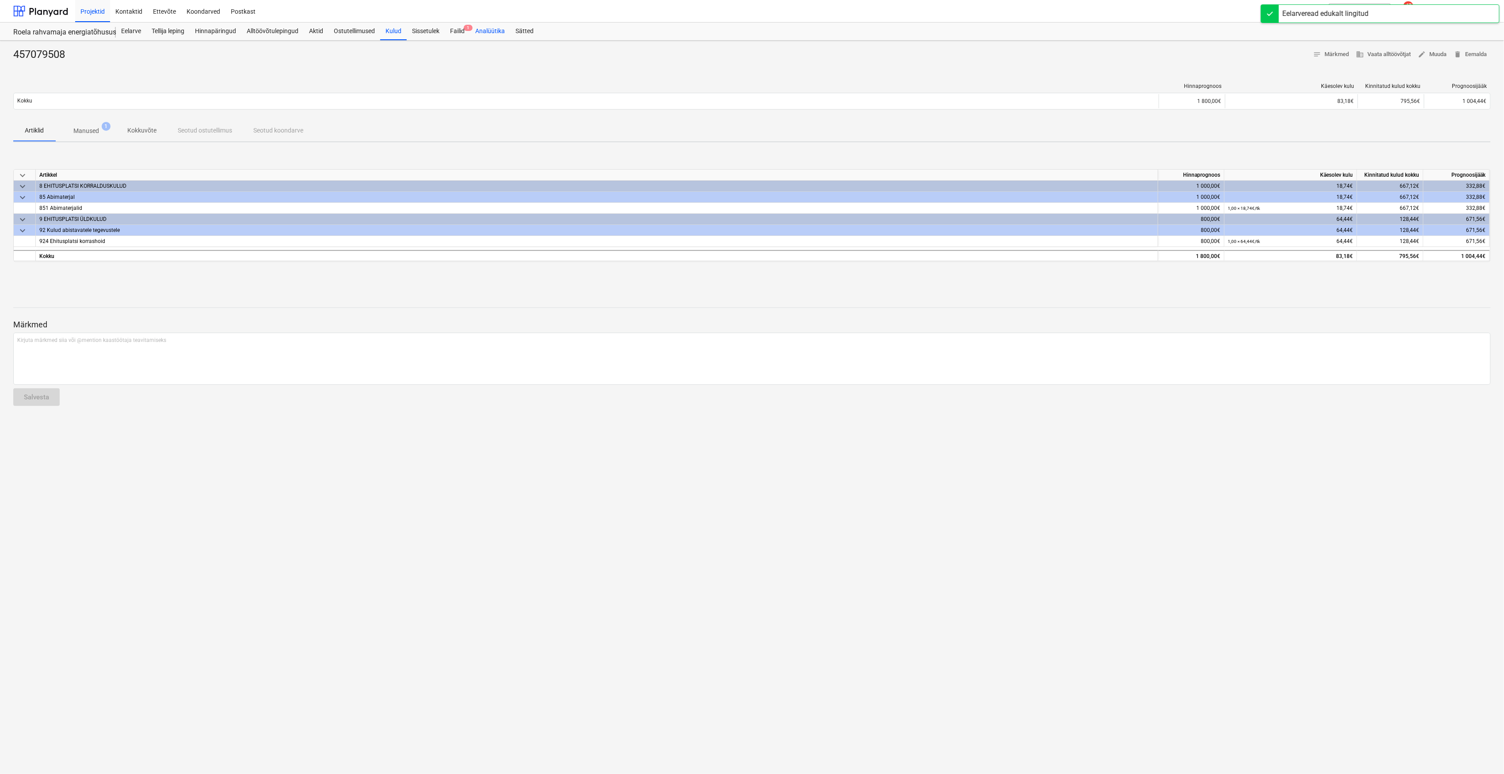
click at [471, 33] on div "Analüütika" at bounding box center [490, 32] width 40 height 18
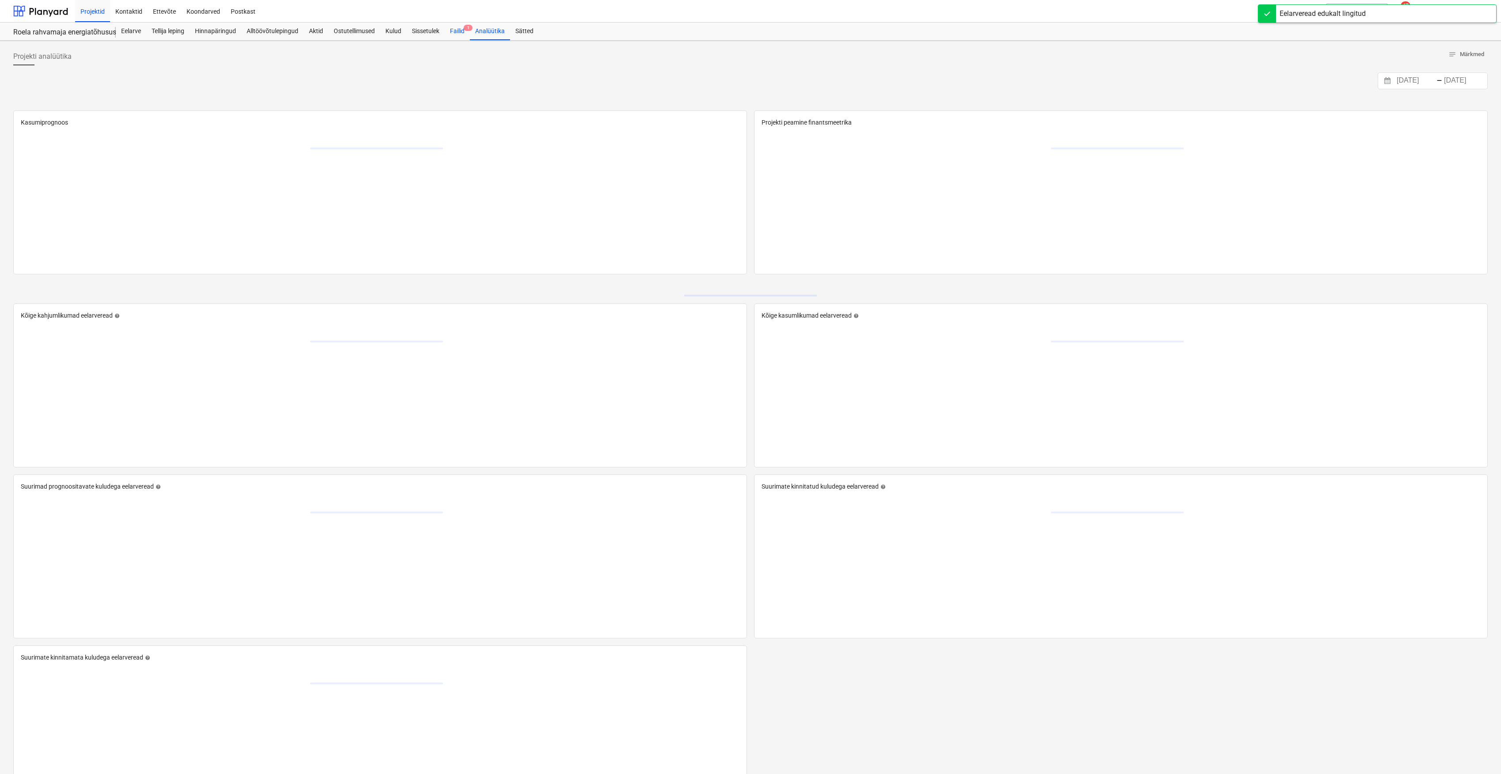
click at [464, 32] on div "Failid 1" at bounding box center [457, 32] width 25 height 18
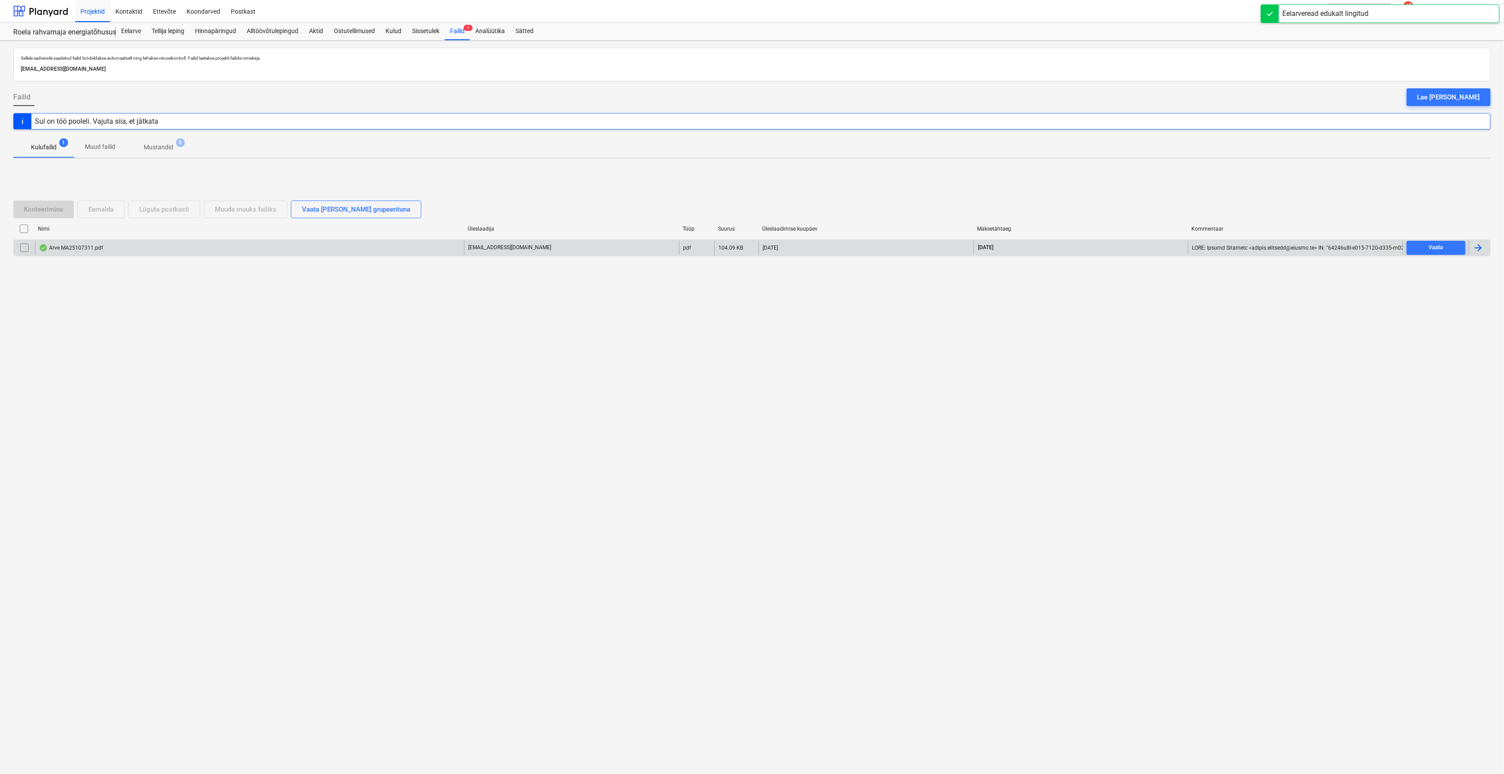
click at [83, 255] on div "Arve MA25107311.pdf [EMAIL_ADDRESS][DOMAIN_NAME] pdf 104.09 KB [DATE] [DATE] Va…" at bounding box center [751, 248] width 1477 height 17
click at [82, 243] on div "Arve MA25107311.pdf" at bounding box center [249, 248] width 429 height 14
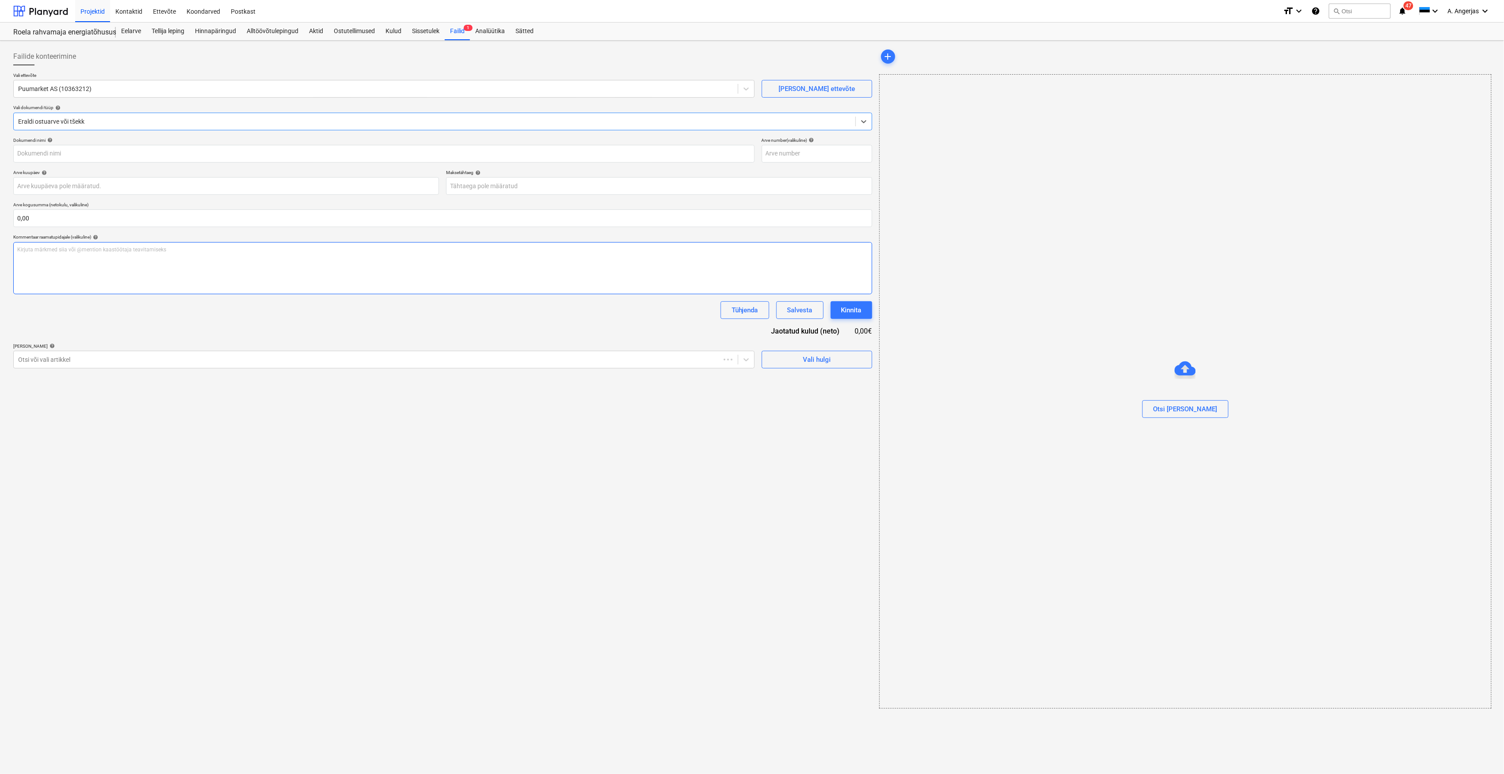
type input "MT25141463"
type input "[DATE]"
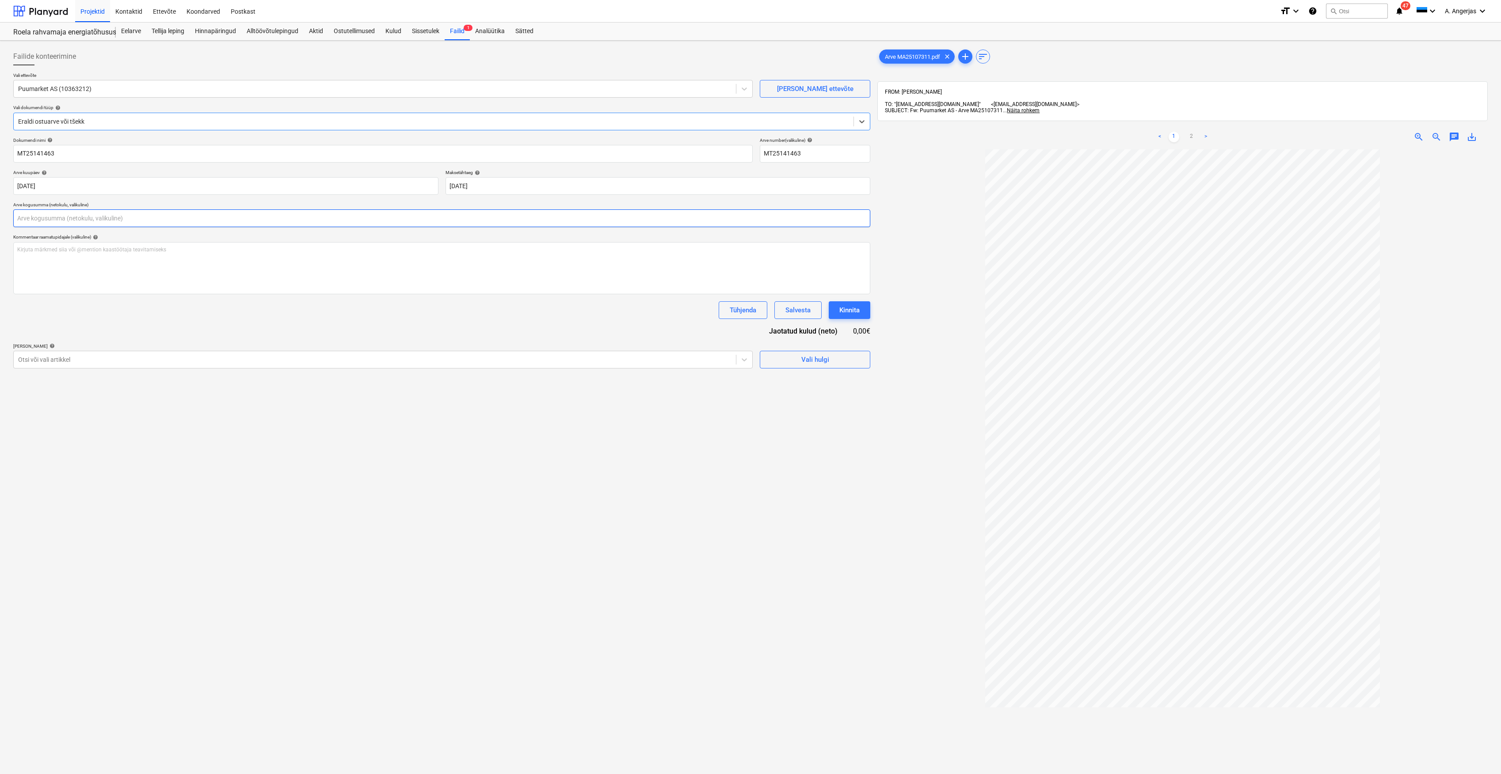
click at [57, 215] on input "text" at bounding box center [441, 219] width 857 height 18
type input "0,00"
click at [1193, 132] on link "2" at bounding box center [1191, 137] width 11 height 11
click at [459, 26] on div "Failid 1" at bounding box center [457, 32] width 25 height 18
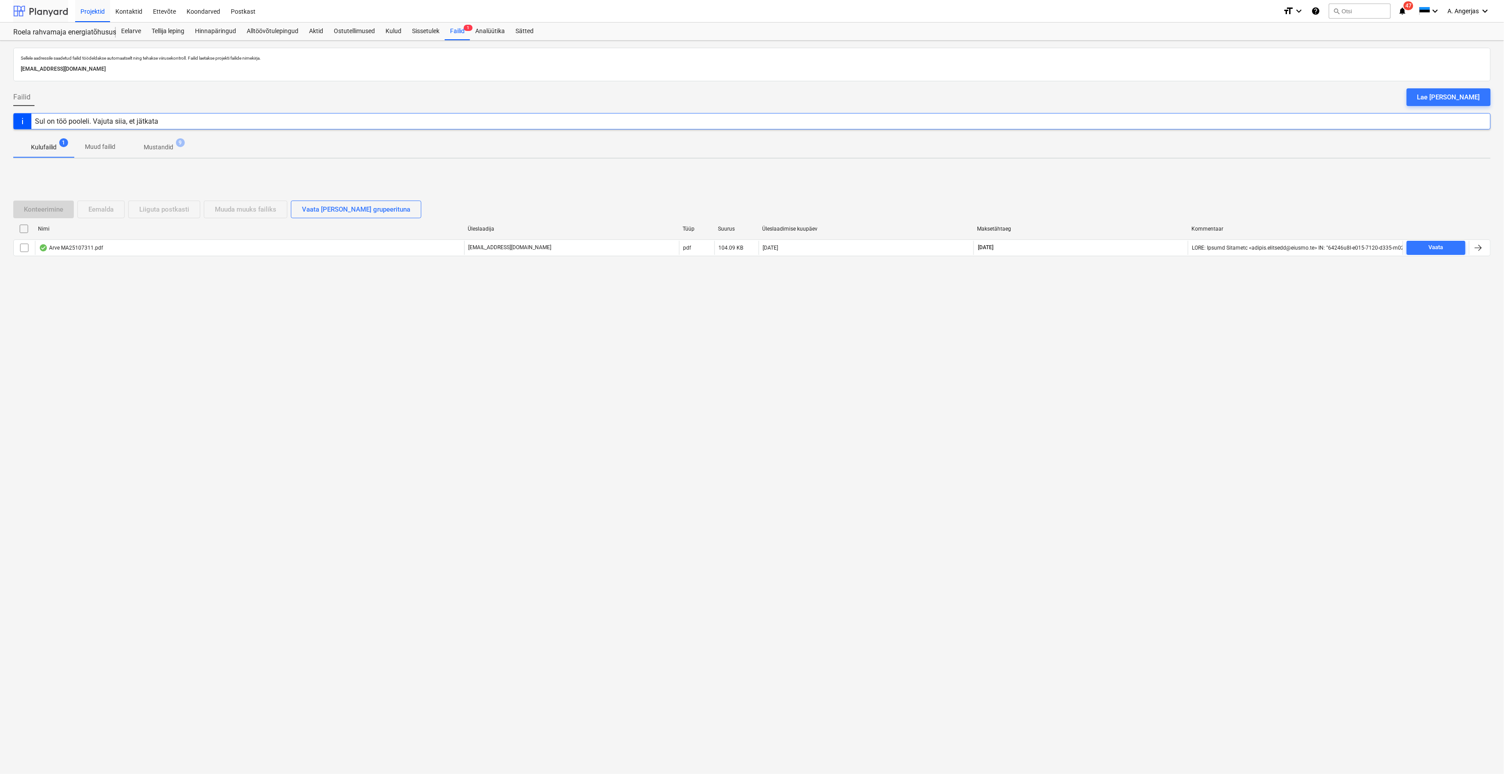
click at [29, 9] on div at bounding box center [40, 11] width 55 height 22
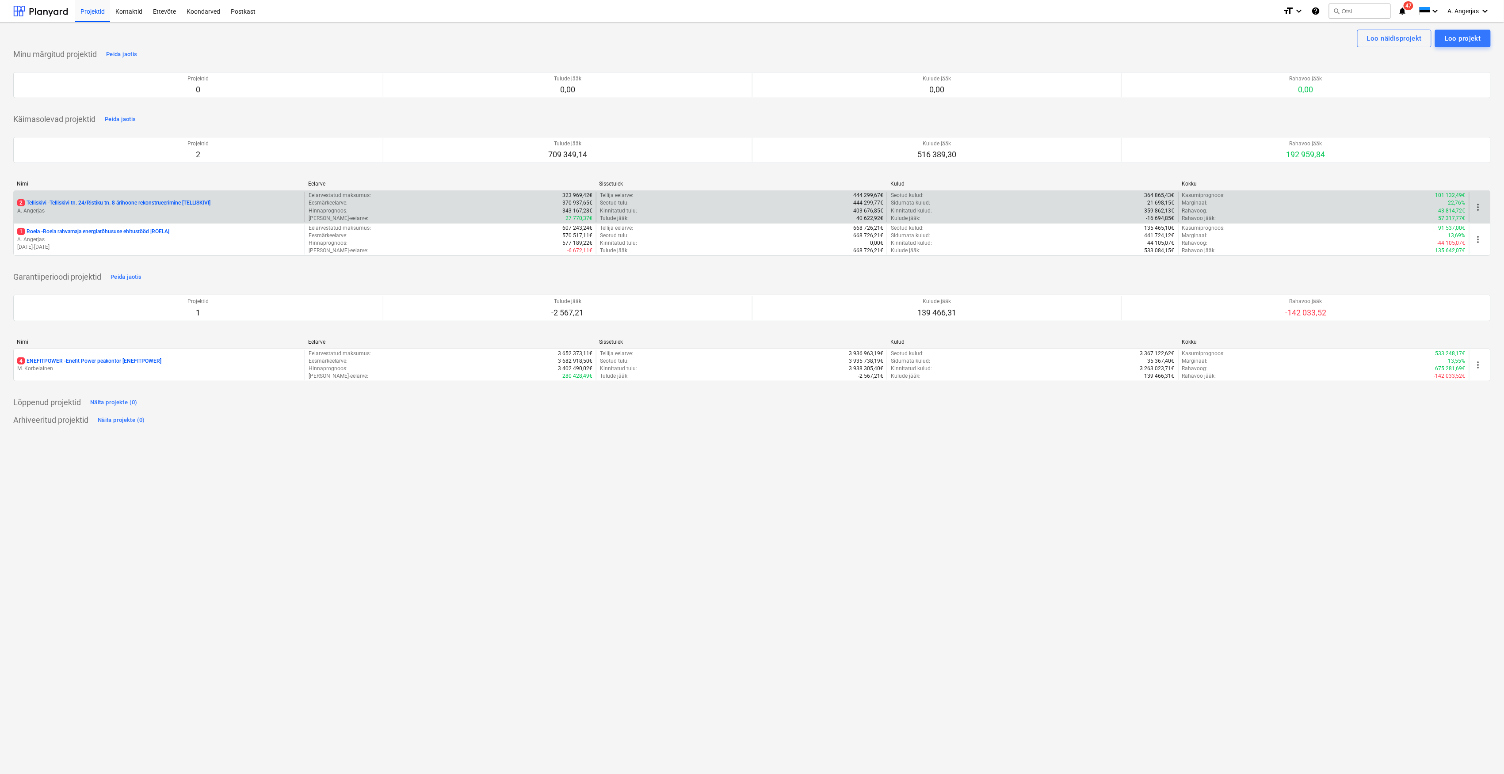
click at [50, 204] on p "2 Telliskivi - Telliskivi tn. 24/Ristiku tn. 8 ärihoone rekonstrueerimine [TELL…" at bounding box center [113, 203] width 193 height 8
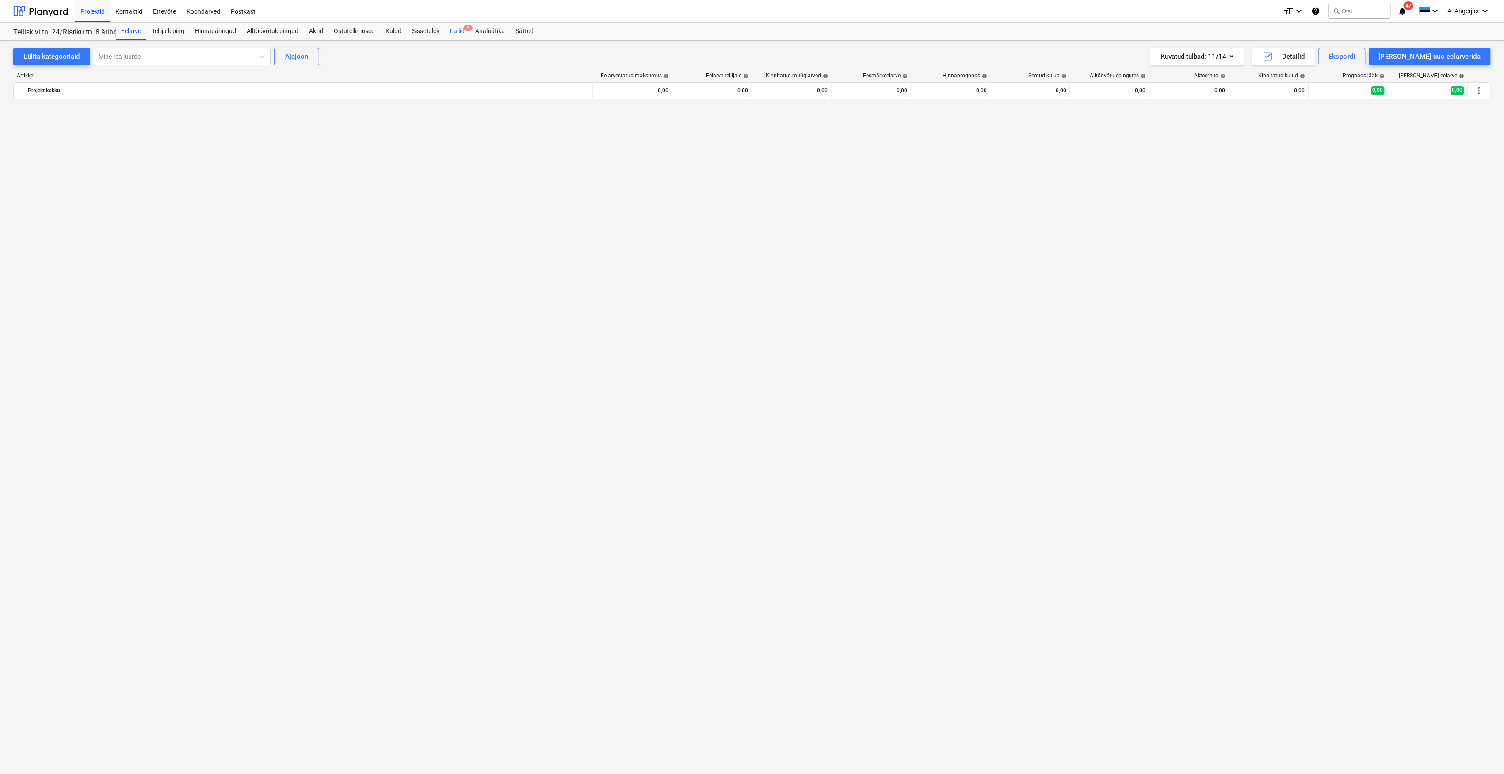
click at [453, 27] on div "Failid 2" at bounding box center [457, 32] width 25 height 18
